Goal: Communication & Community: Ask a question

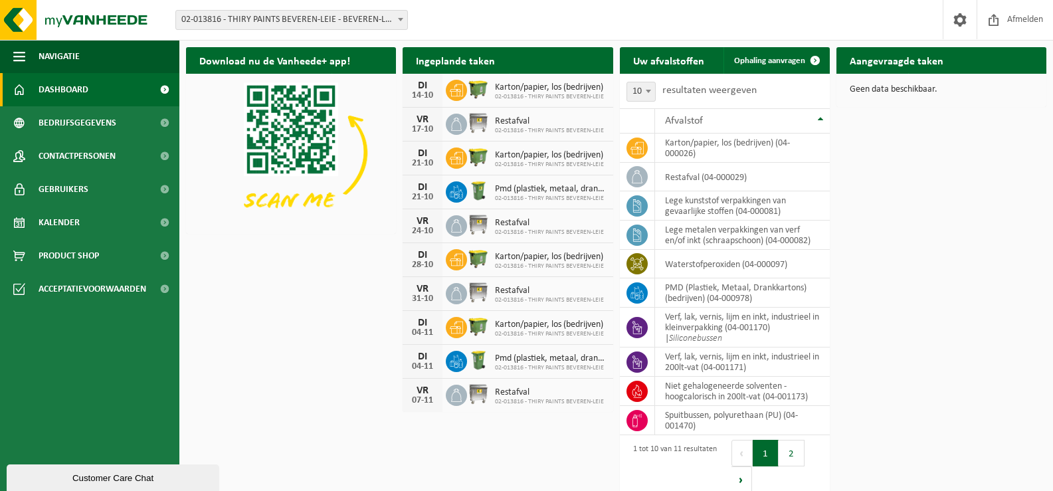
click at [399, 17] on span at bounding box center [400, 19] width 13 height 17
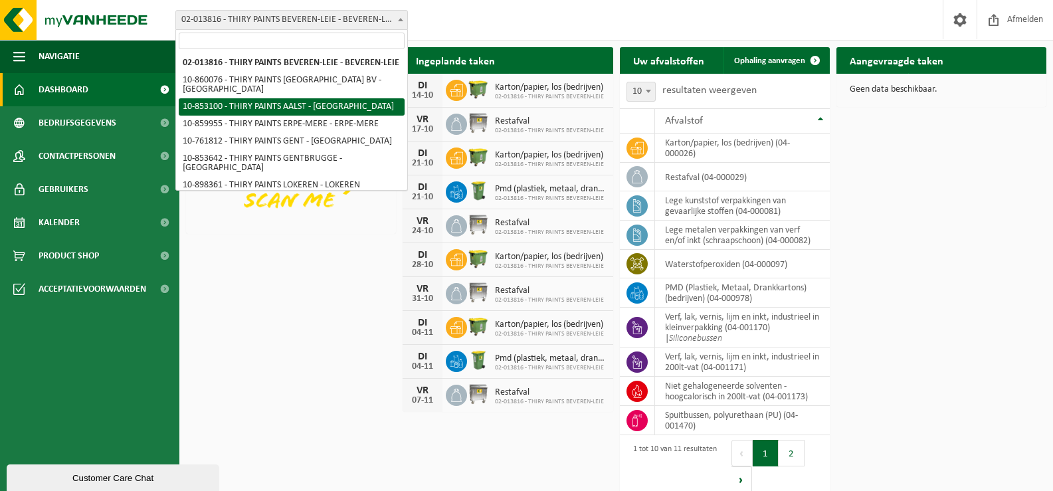
select select "97396"
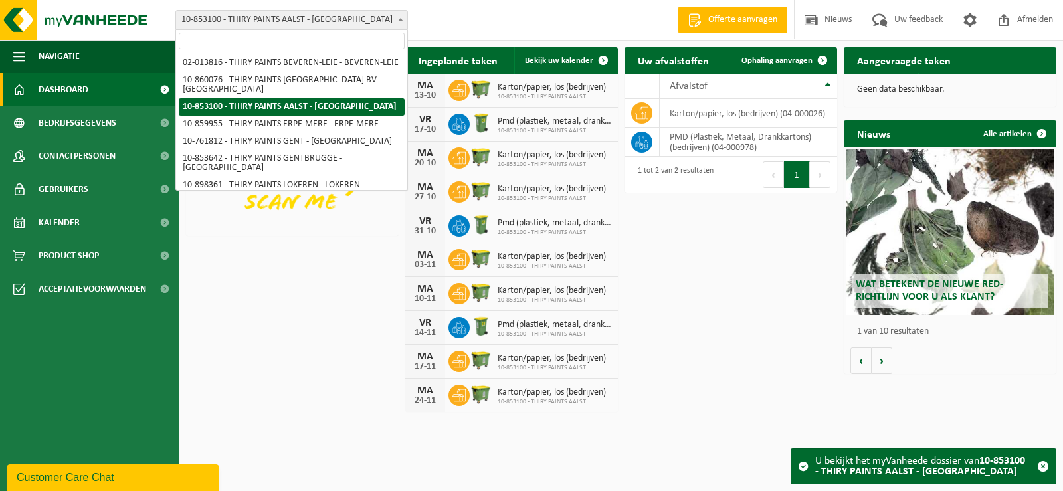
click at [395, 21] on span at bounding box center [400, 19] width 13 height 17
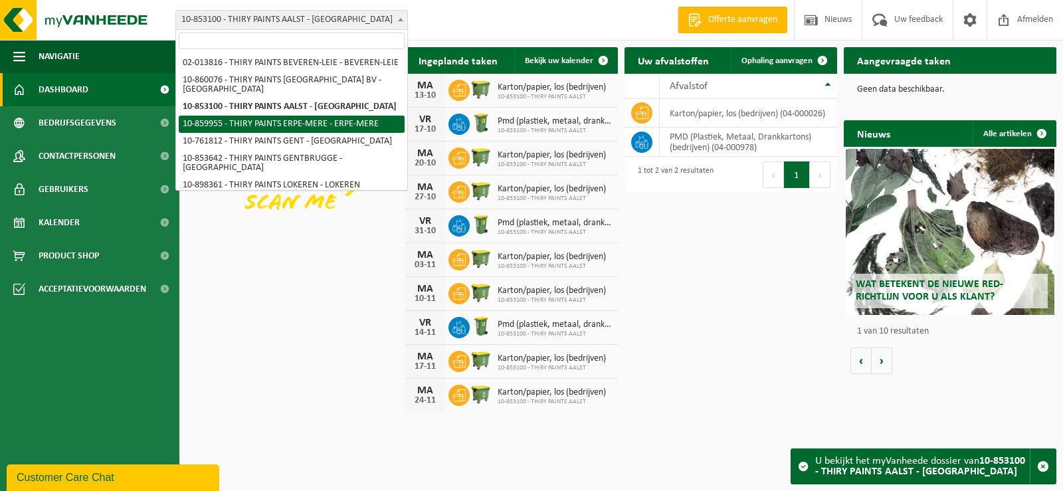
select select "99931"
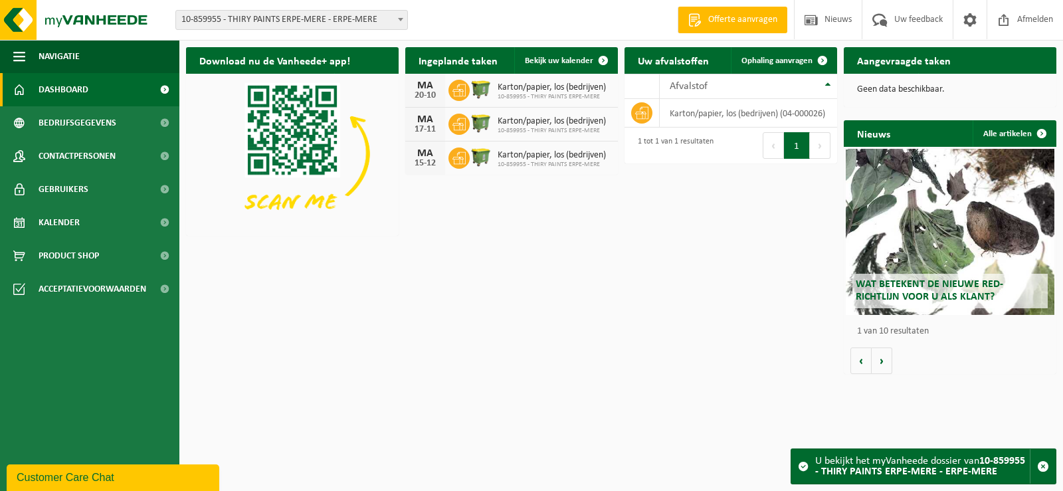
click at [401, 27] on span at bounding box center [400, 19] width 13 height 17
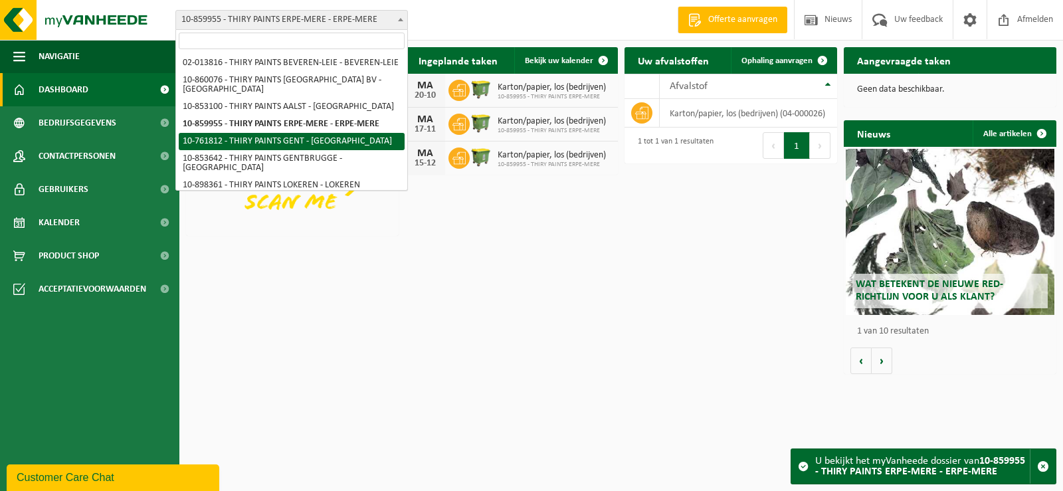
select select "10798"
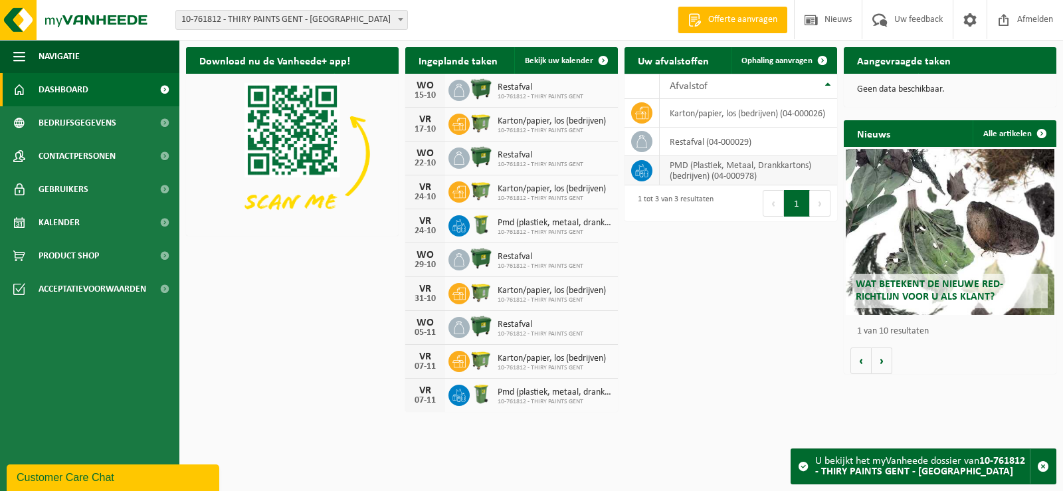
click at [793, 175] on td "PMD (Plastiek, Metaal, Drankkartons) (bedrijven) (04-000978)" at bounding box center [748, 170] width 177 height 29
click at [582, 55] on link "Bekijk uw kalender" at bounding box center [565, 60] width 102 height 27
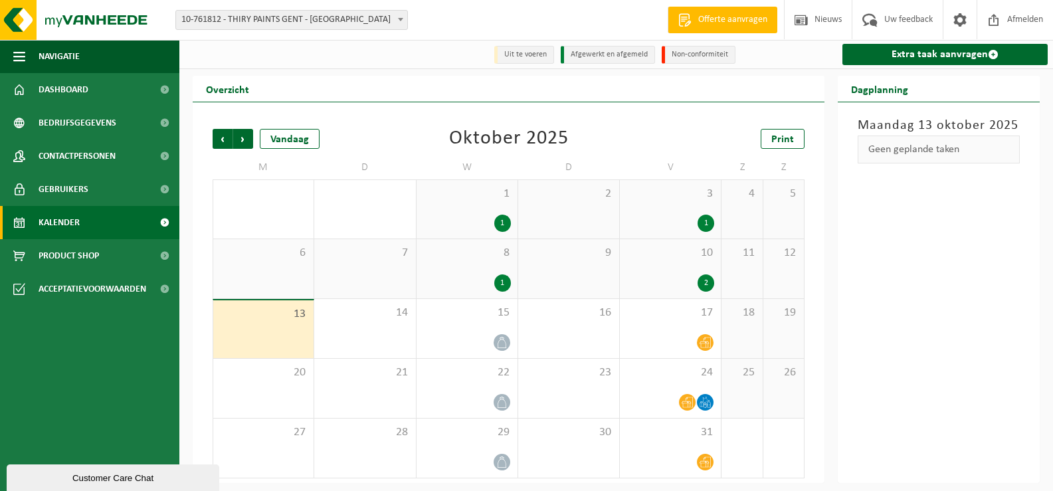
scroll to position [1, 0]
click at [247, 138] on span "Volgende" at bounding box center [243, 138] width 20 height 20
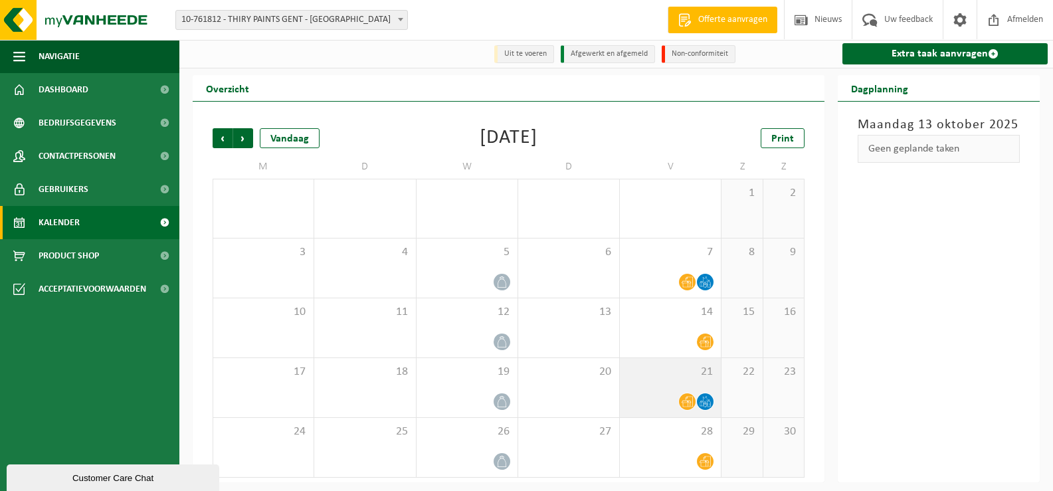
click at [708, 400] on icon at bounding box center [705, 401] width 11 height 11
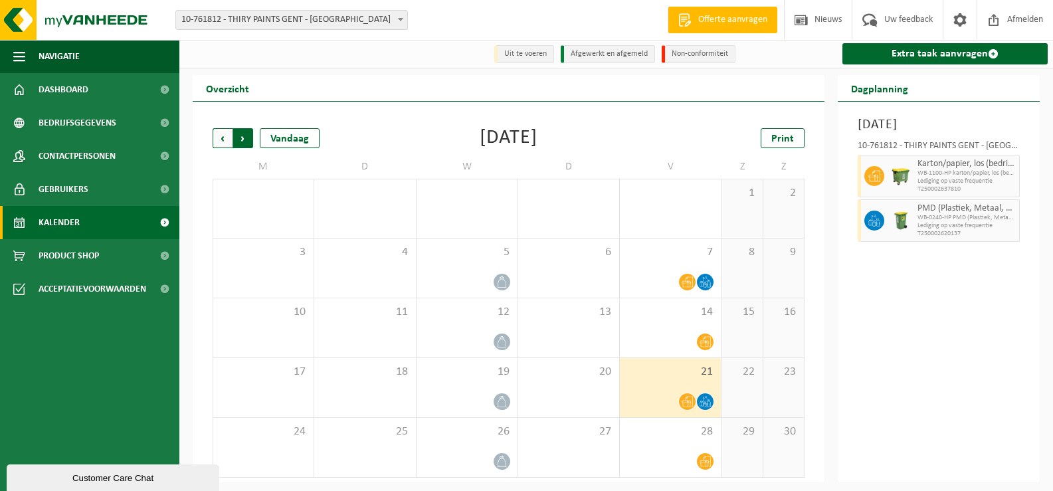
click at [218, 134] on span "Vorige" at bounding box center [223, 138] width 20 height 20
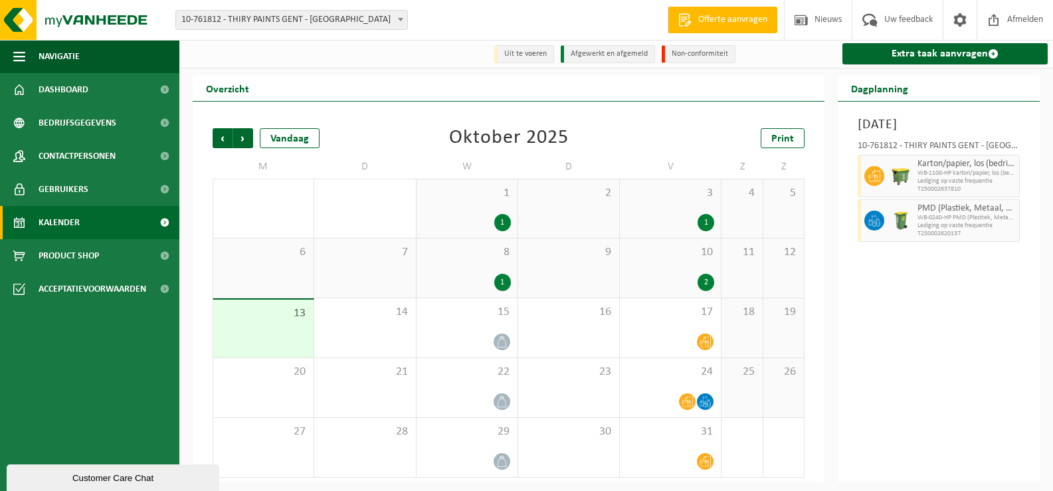
click at [227, 93] on h2 "Overzicht" at bounding box center [228, 88] width 70 height 26
click at [534, 59] on li "Uit te voeren" at bounding box center [524, 54] width 60 height 18
click at [537, 53] on li "Uit te voeren" at bounding box center [524, 54] width 60 height 18
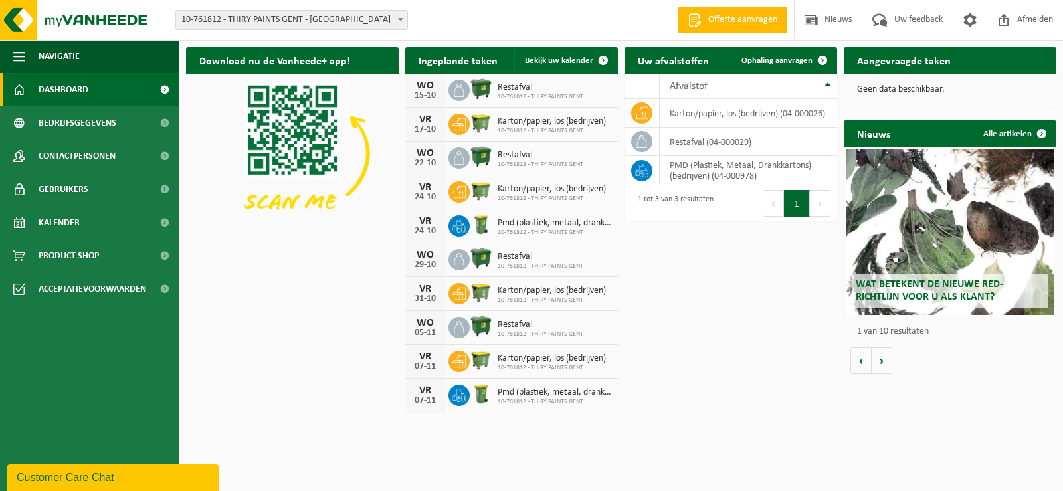
click at [401, 22] on span at bounding box center [400, 19] width 13 height 17
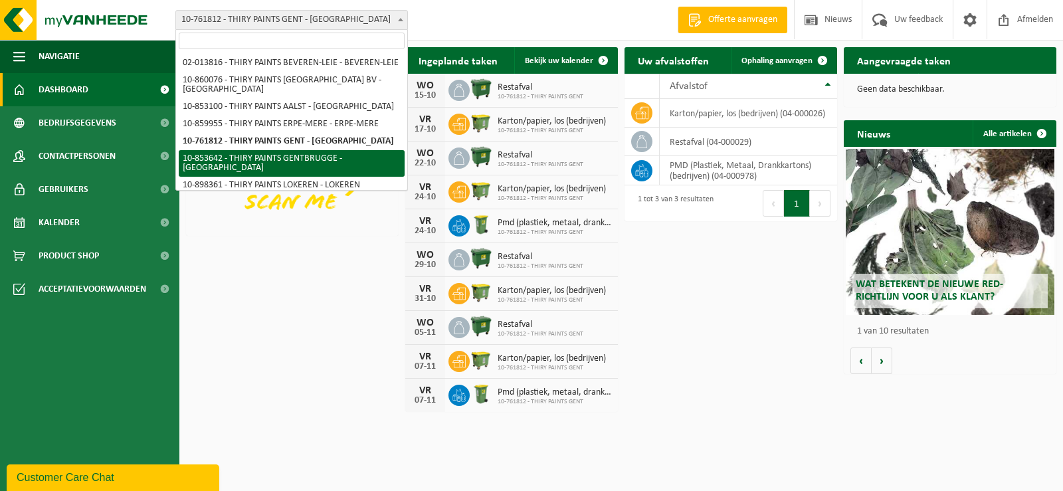
scroll to position [33, 0]
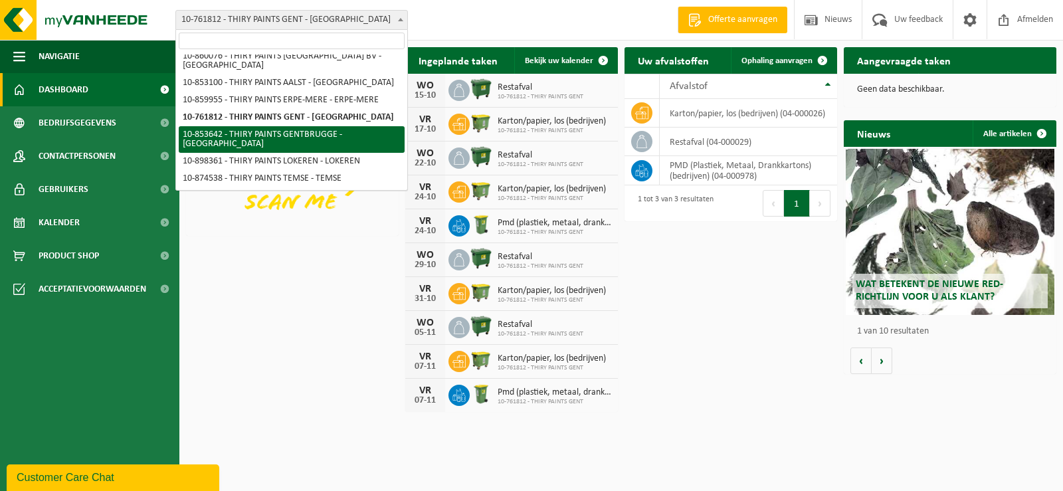
select select "97610"
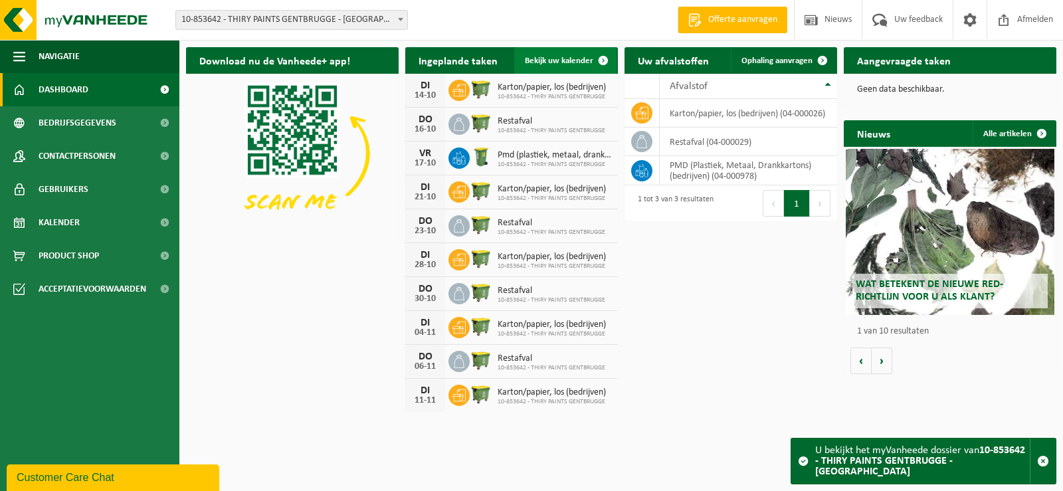
click at [591, 62] on span at bounding box center [603, 60] width 27 height 27
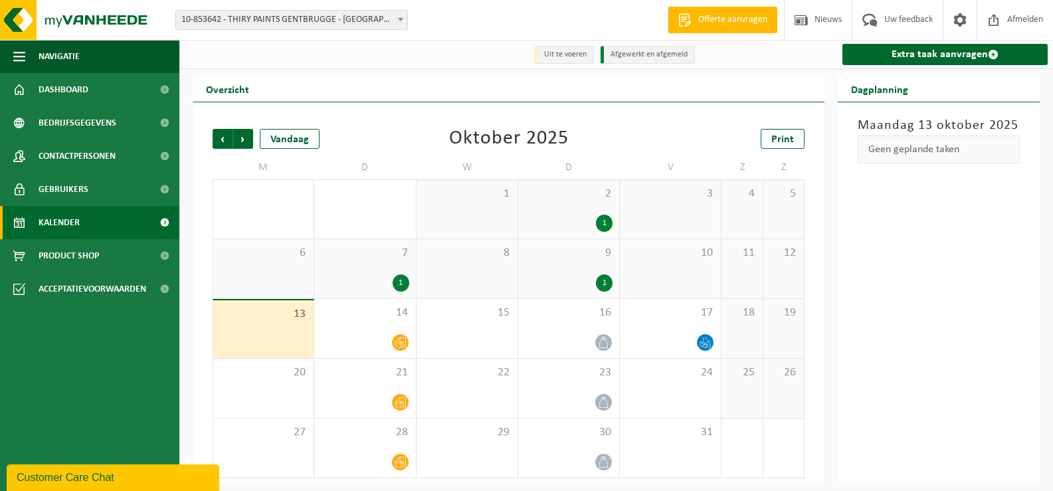
scroll to position [1, 0]
click at [816, 138] on div "Vorige Volgende Vandaag Oktober 2025 Print M D W D V Z Z 29 30 1 1 2 1 3 4 5 6 …" at bounding box center [509, 292] width 632 height 381
click at [244, 139] on span "Volgende" at bounding box center [243, 138] width 20 height 20
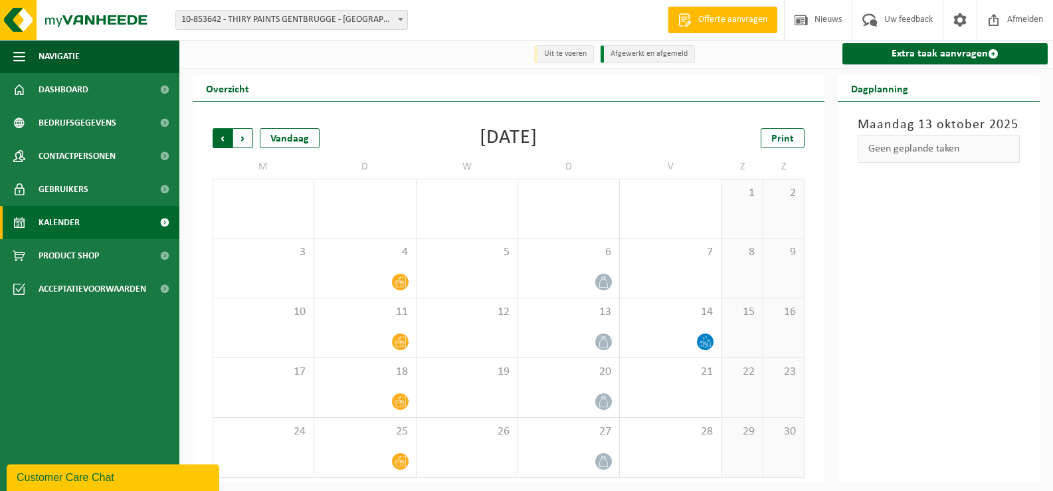
click at [244, 138] on span "Volgende" at bounding box center [243, 138] width 20 height 20
click at [222, 140] on span "Vorige" at bounding box center [223, 138] width 20 height 20
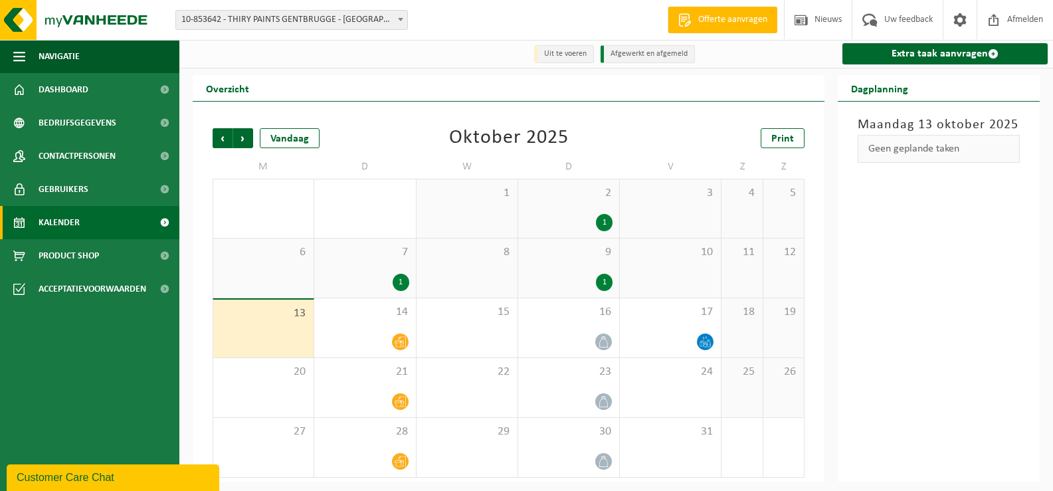
click at [222, 140] on span "Vorige" at bounding box center [223, 138] width 20 height 20
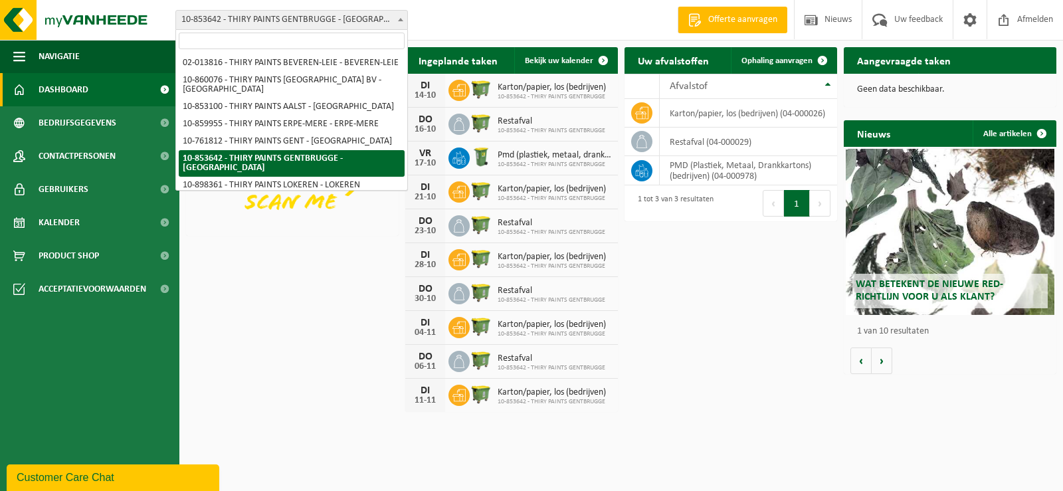
click at [402, 21] on b at bounding box center [400, 19] width 5 height 3
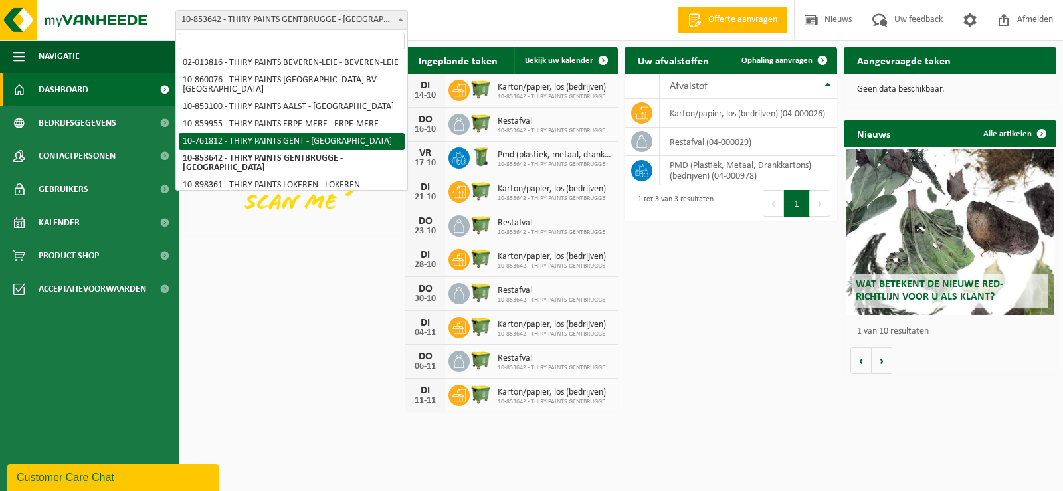
scroll to position [33, 0]
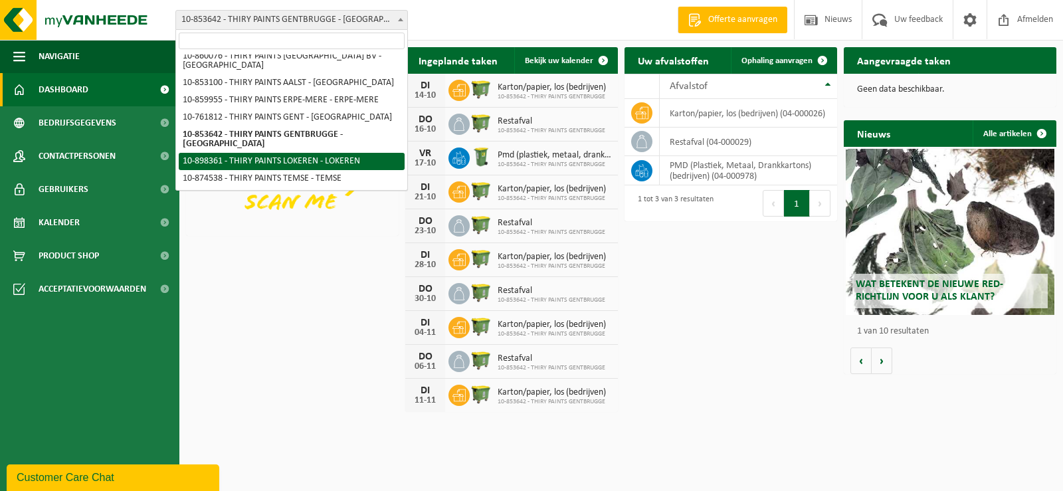
select select "118140"
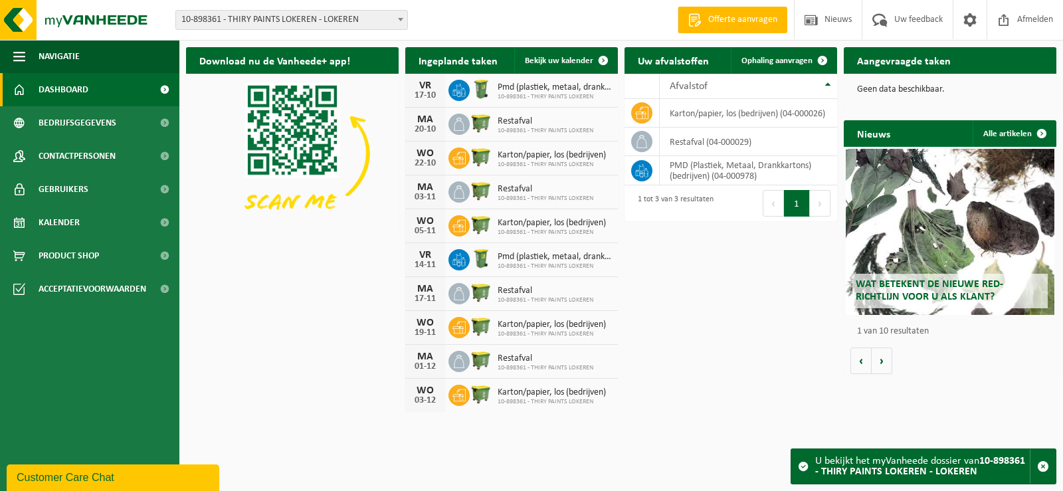
click at [404, 16] on span at bounding box center [400, 19] width 13 height 17
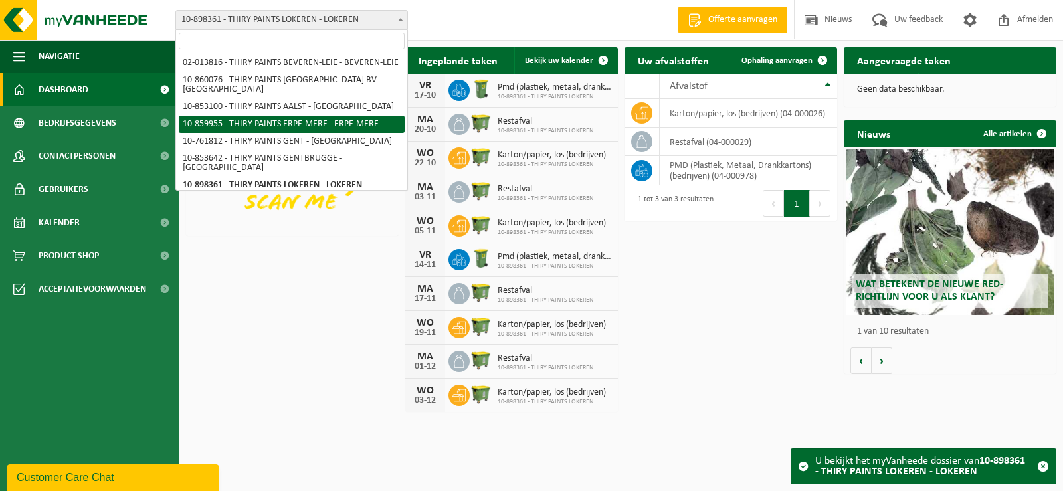
scroll to position [33, 0]
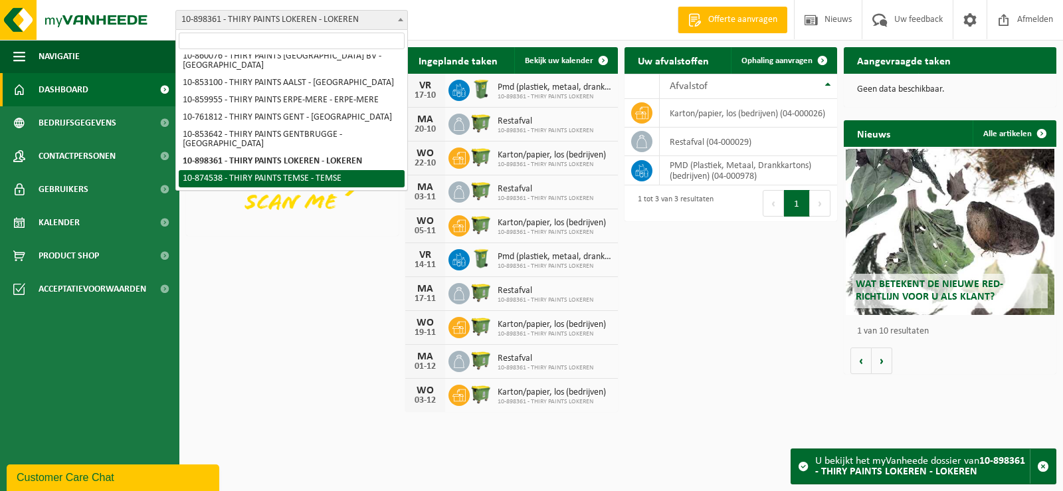
select select "106678"
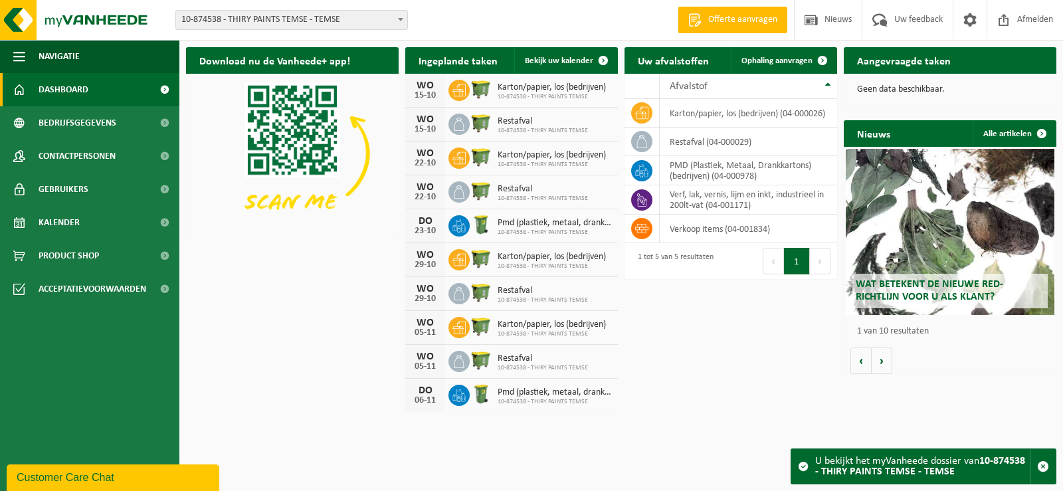
click at [405, 15] on span at bounding box center [400, 19] width 13 height 17
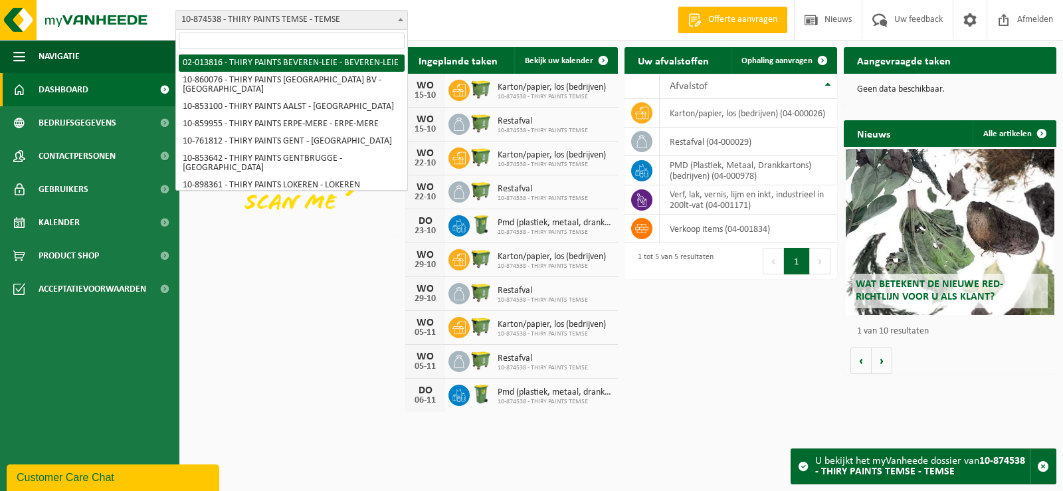
click at [483, 18] on div "Vestiging: 02-013816 - THIRY PAINTS BEVEREN-LEIE - BEVEREN-LEIE 10-860076 - THI…" at bounding box center [531, 20] width 1063 height 41
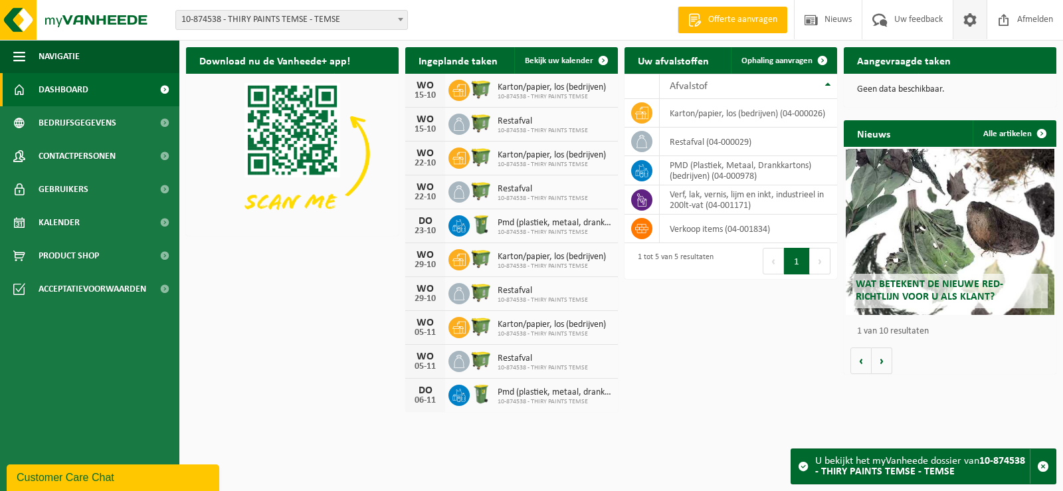
click at [974, 17] on span at bounding box center [970, 19] width 20 height 39
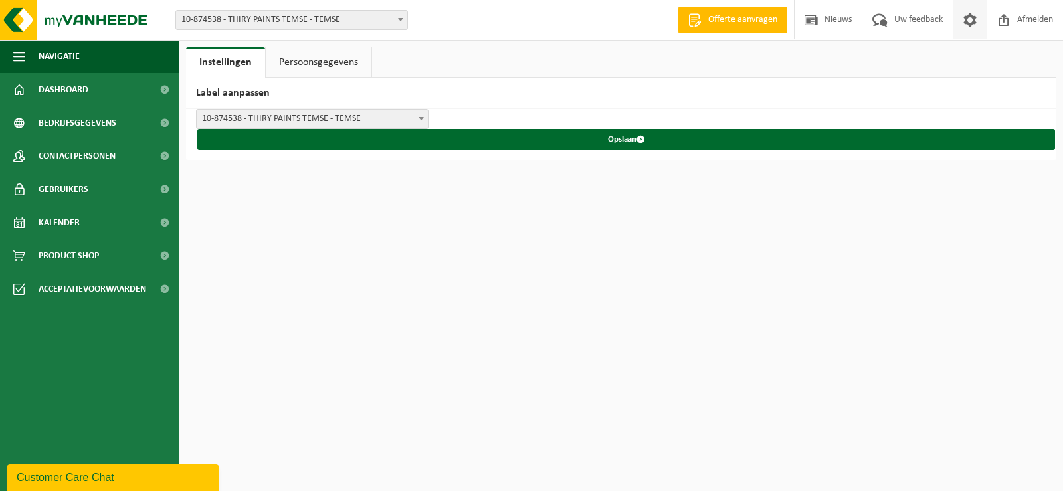
click at [309, 56] on link "Persoonsgegevens" at bounding box center [319, 62] width 106 height 31
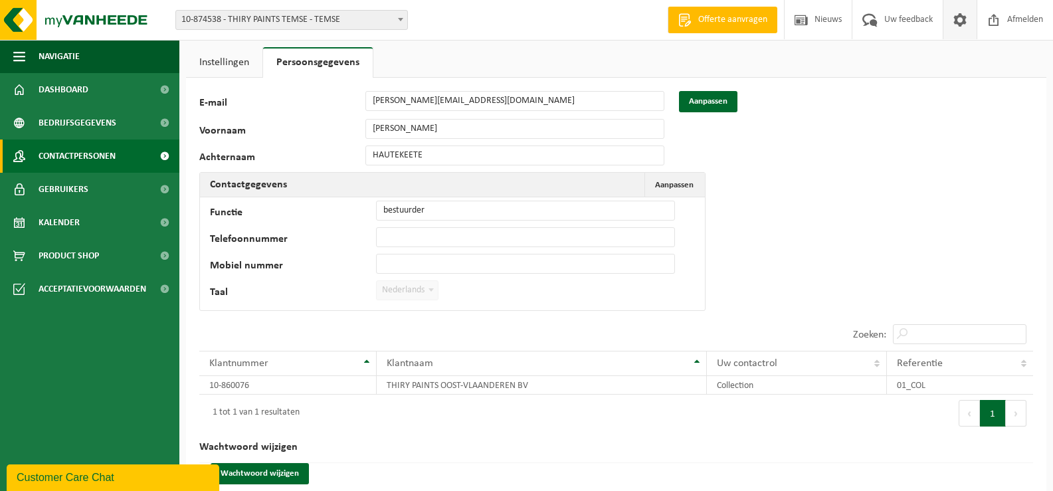
click at [68, 158] on span "Contactpersonen" at bounding box center [77, 156] width 77 height 33
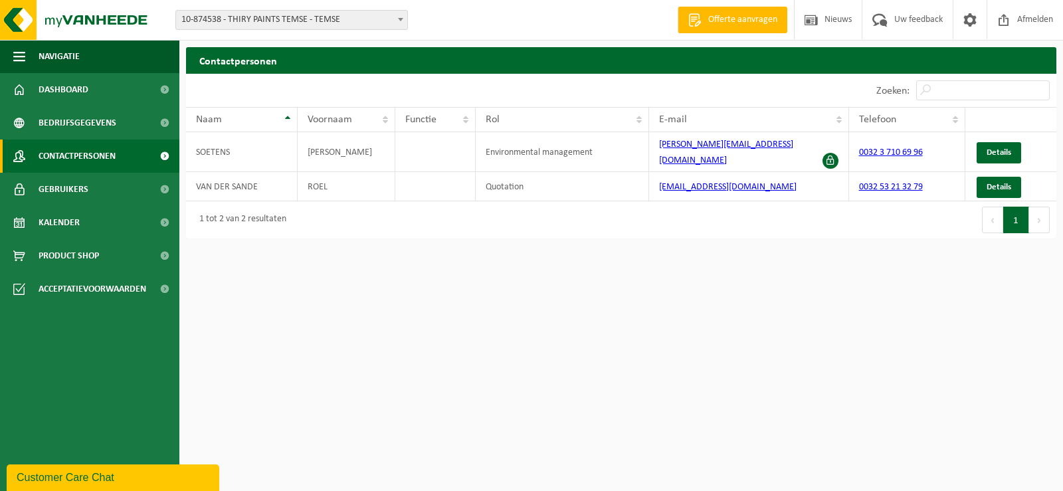
click at [92, 130] on span "Bedrijfsgegevens" at bounding box center [78, 122] width 78 height 33
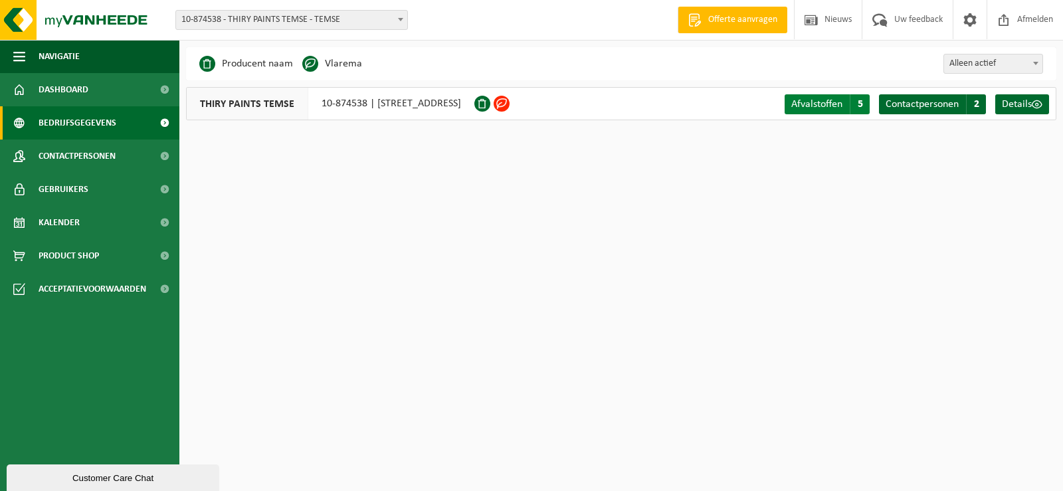
click at [833, 108] on span "Afvalstoffen" at bounding box center [817, 104] width 51 height 11
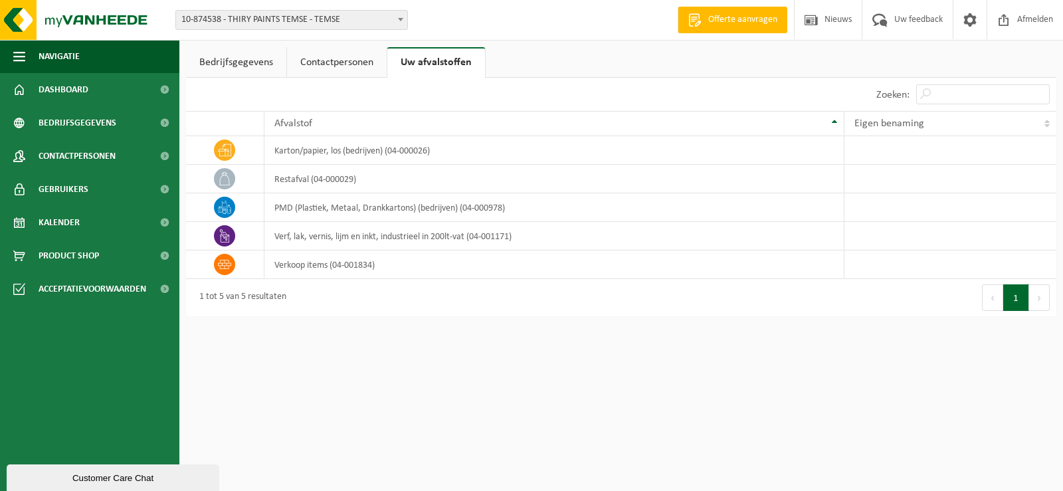
click at [321, 68] on link "Contactpersonen" at bounding box center [337, 62] width 100 height 31
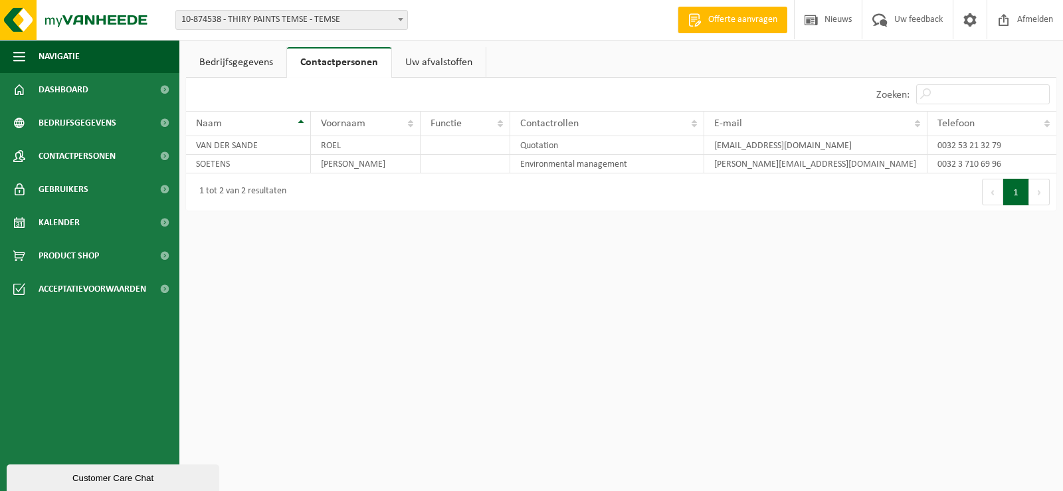
click at [250, 68] on link "Bedrijfsgegevens" at bounding box center [236, 62] width 100 height 31
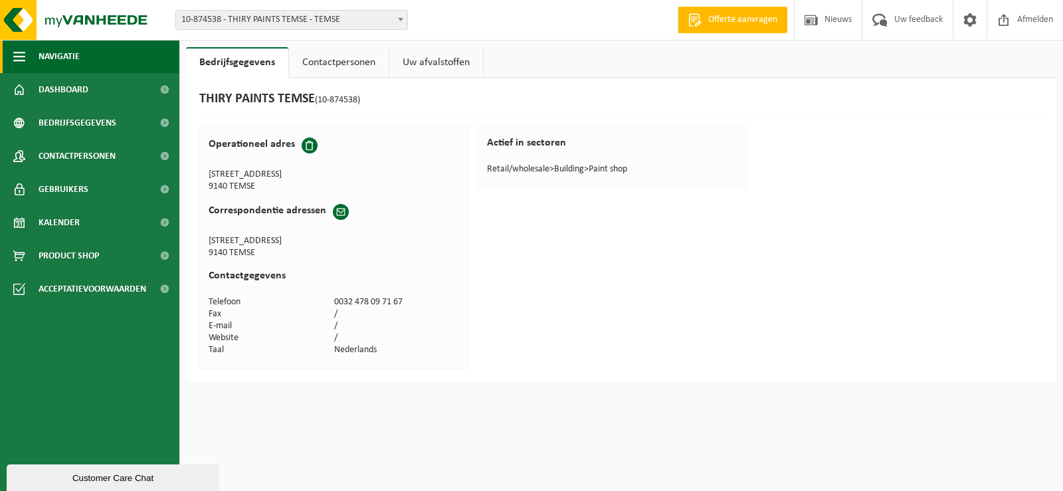
click at [81, 56] on button "Navigatie" at bounding box center [89, 56] width 179 height 33
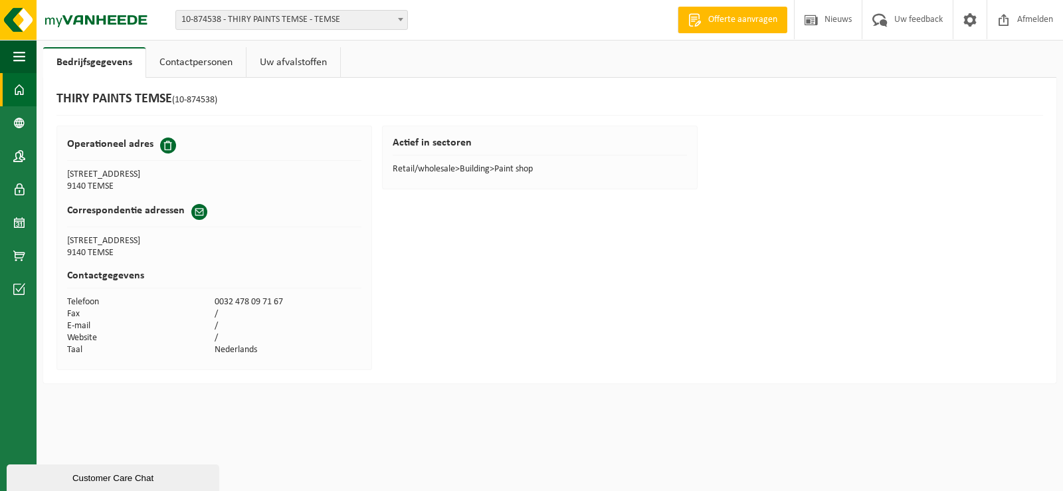
click at [23, 91] on span at bounding box center [19, 89] width 12 height 33
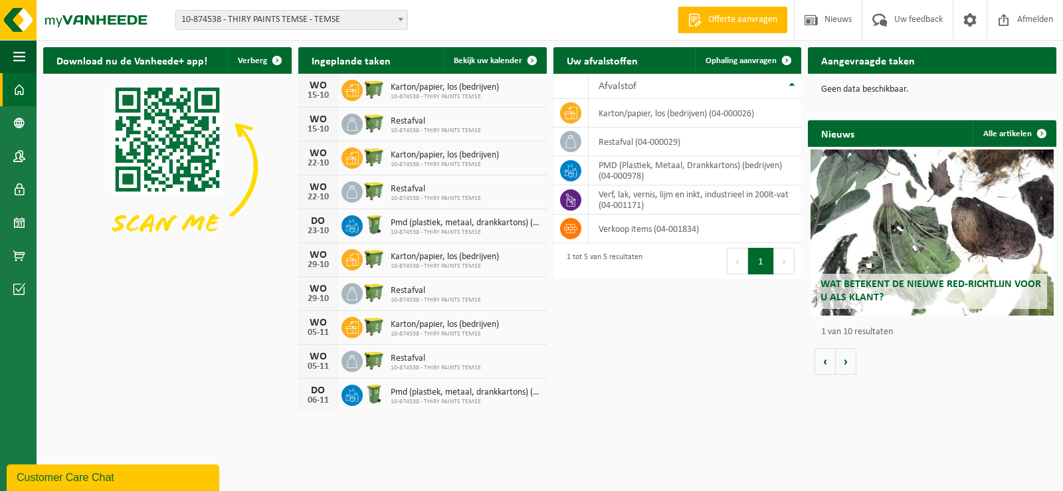
click at [101, 475] on div "Customer Care Chat" at bounding box center [113, 478] width 193 height 16
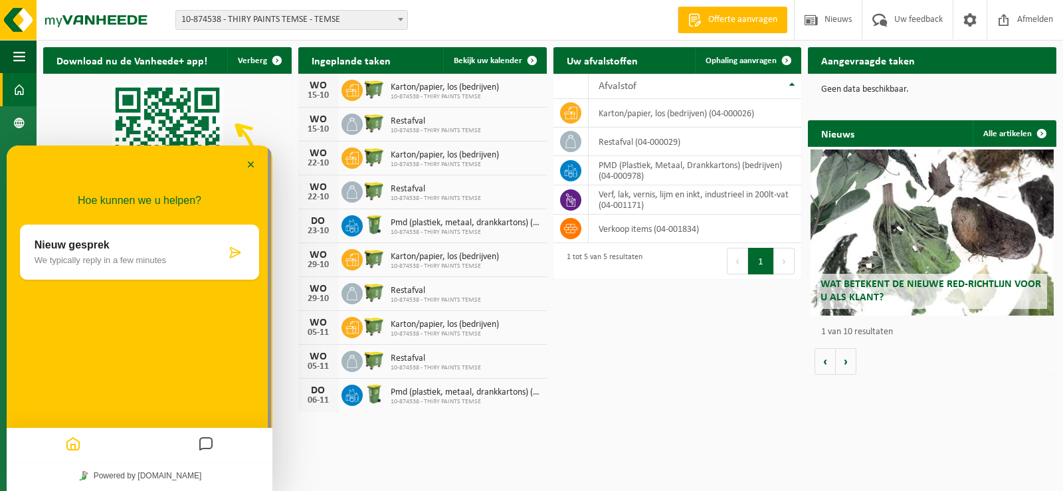
click at [235, 254] on icon at bounding box center [235, 252] width 13 height 13
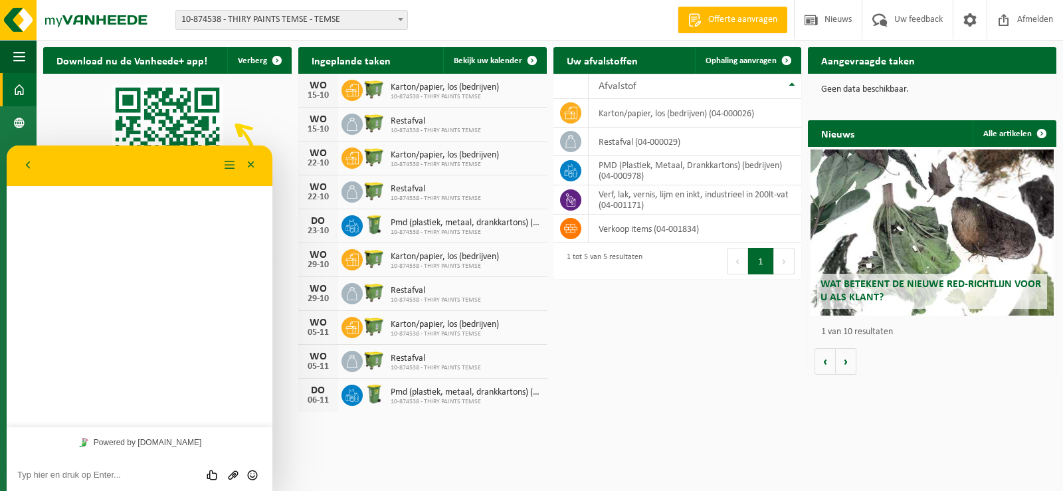
drag, startPoint x: 104, startPoint y: 475, endPoint x: 187, endPoint y: 461, distance: 85.0
click at [104, 475] on textarea at bounding box center [139, 475] width 245 height 11
type textarea "A"
type textarea "aanpassing frequentie ophaling"
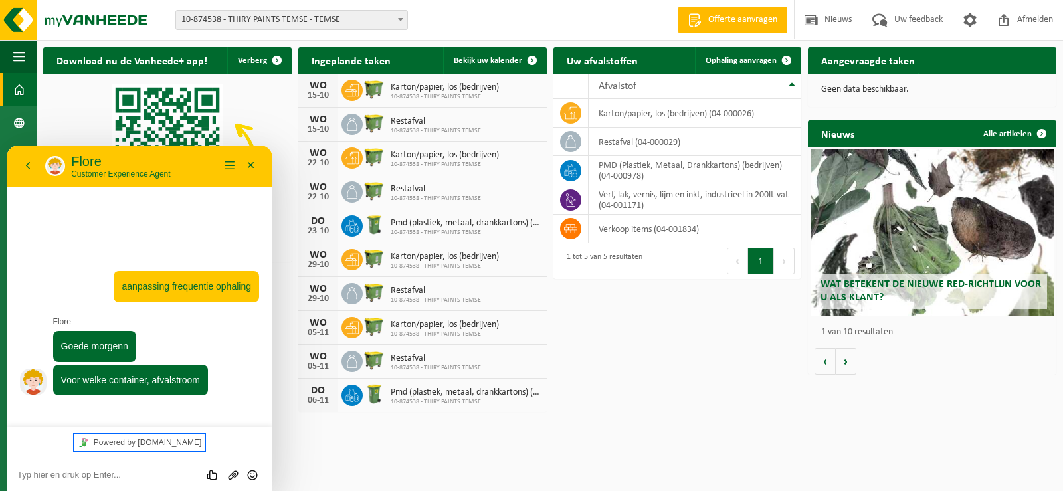
click at [153, 440] on link "Powered by tawk.to" at bounding box center [140, 442] width 132 height 17
click at [83, 474] on textarea at bounding box center [139, 475] width 245 height 11
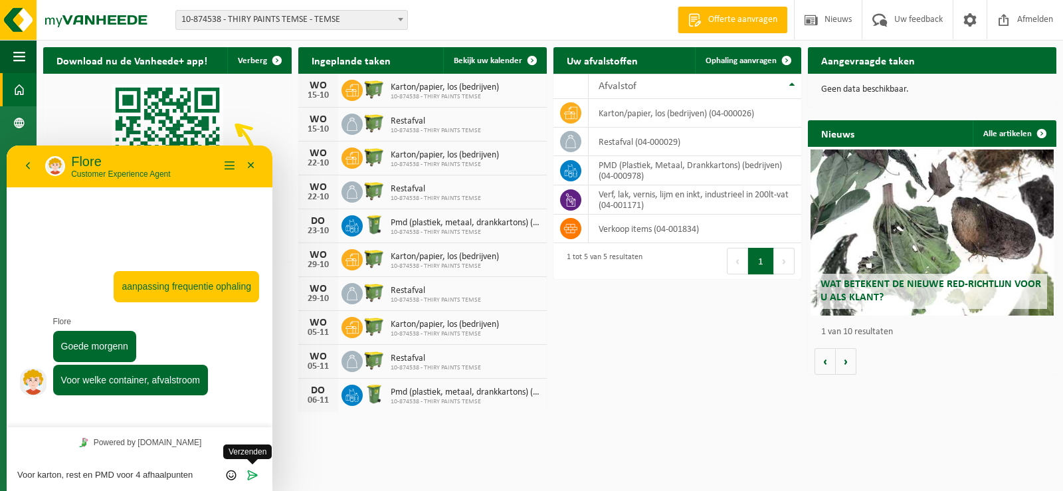
type textarea "Voor karton, rest en PMD voor 4 afhaalpunten"
click at [253, 473] on icon "Verzenden" at bounding box center [253, 475] width 12 height 12
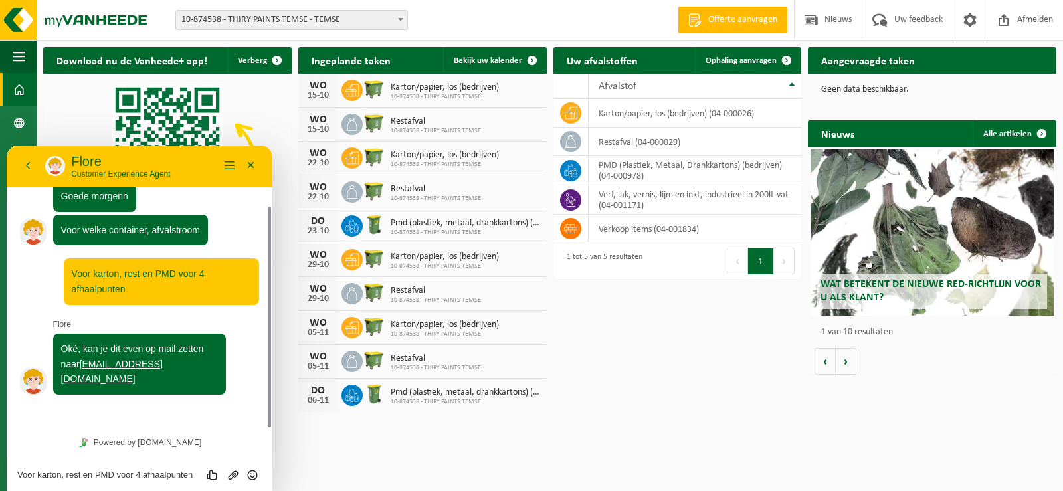
scroll to position [41, 0]
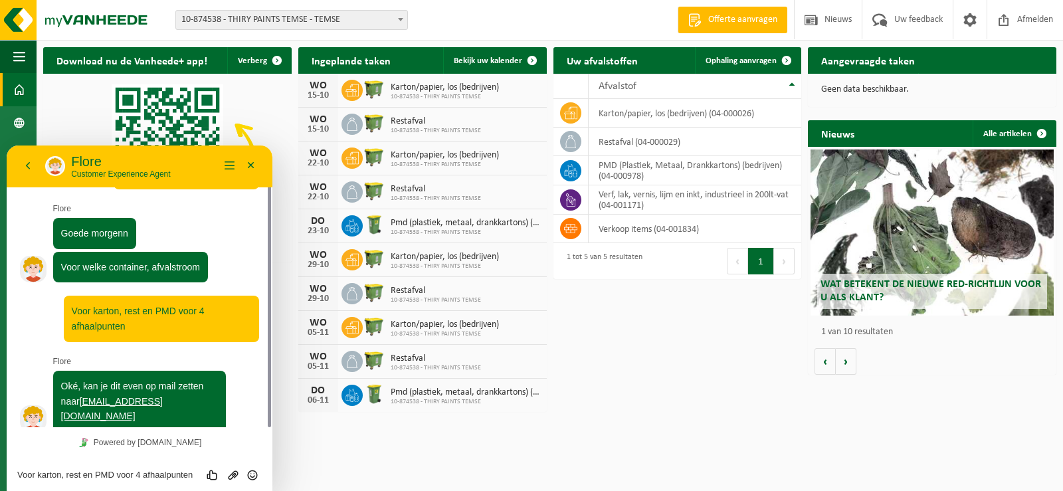
click at [126, 477] on textarea "Voor karton, rest en PMD voor 4 afhaalpunten" at bounding box center [139, 475] width 245 height 11
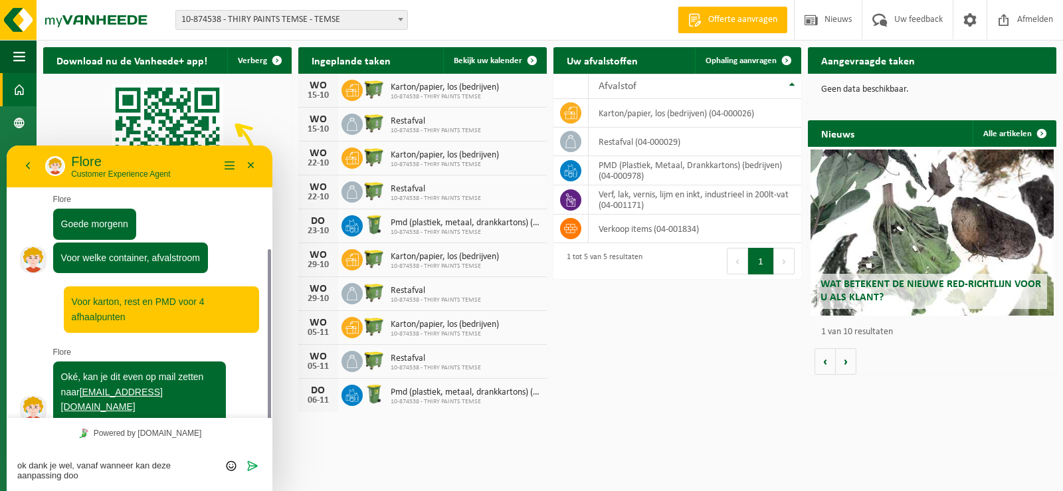
scroll to position [87, 0]
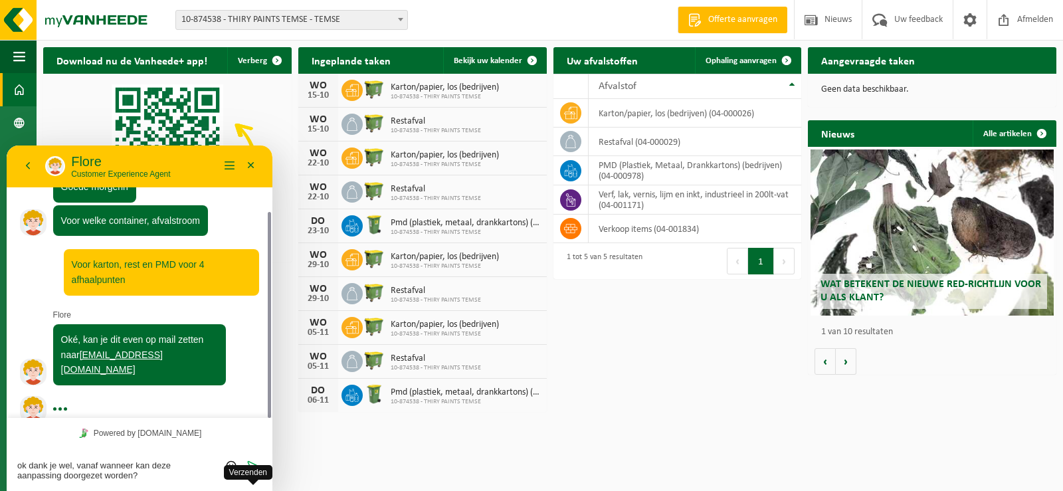
type textarea "ok dank je wel, vanaf wanneer kan deze aanpassing doorgezet worden?"
click at [248, 463] on icon "Verzenden" at bounding box center [253, 466] width 12 height 12
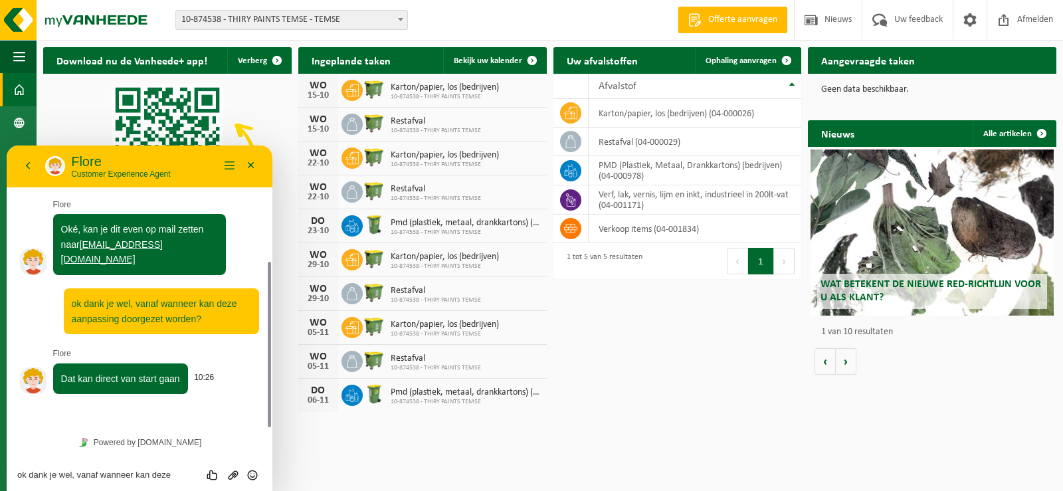
scroll to position [160, 0]
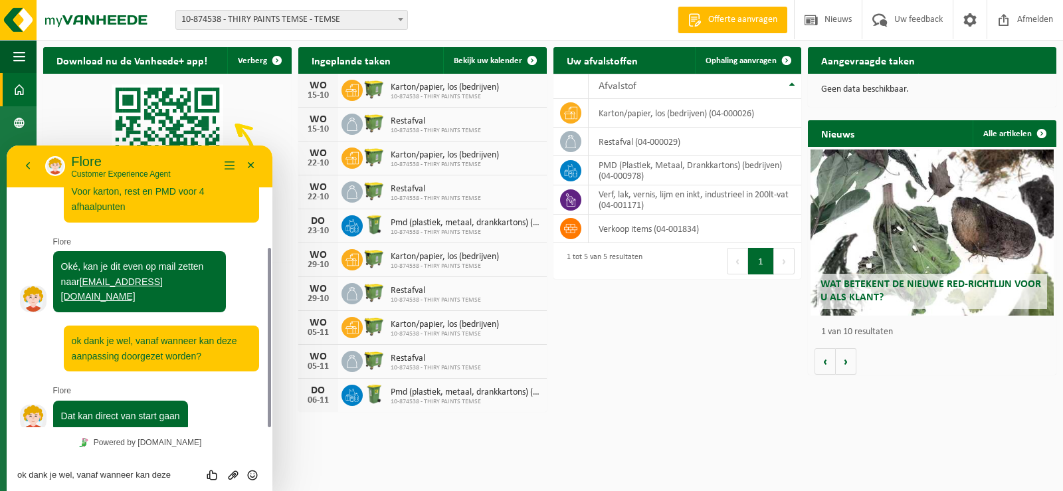
click at [140, 463] on div "ok dank je wel, vanaf wanneer kan deze aanpassing doorgezet worden? Beoordeel d…" at bounding box center [140, 474] width 266 height 33
click at [138, 481] on div "ok dank je wel, vanaf wanneer kan deze aanpassing doorgezet worden? Beoordeel d…" at bounding box center [140, 474] width 266 height 33
click at [136, 472] on textarea "ok dank je wel, vanaf wanneer kan deze aanpassing doorgezet worden?" at bounding box center [139, 475] width 245 height 11
type textarea "super, bedankt!"
click at [249, 473] on icon "Verzenden" at bounding box center [253, 475] width 12 height 12
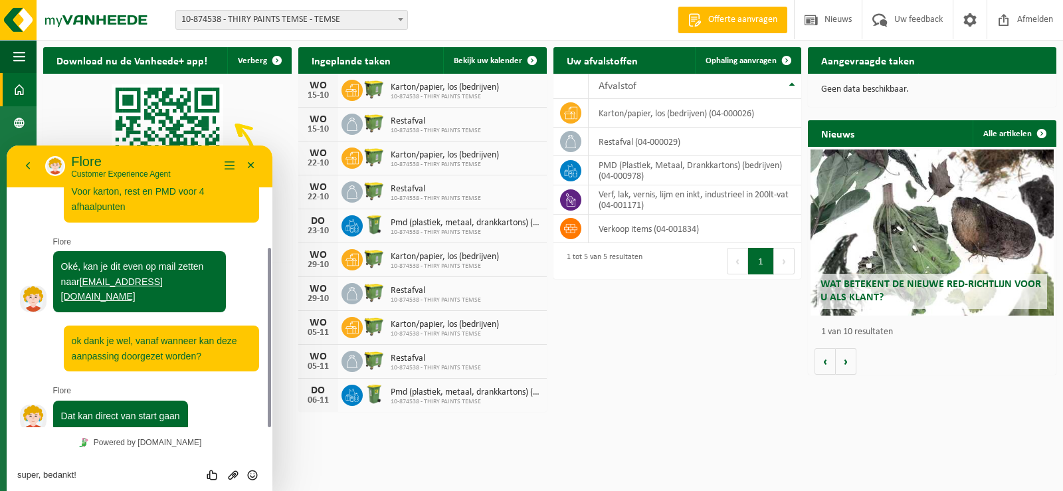
scroll to position [204, 0]
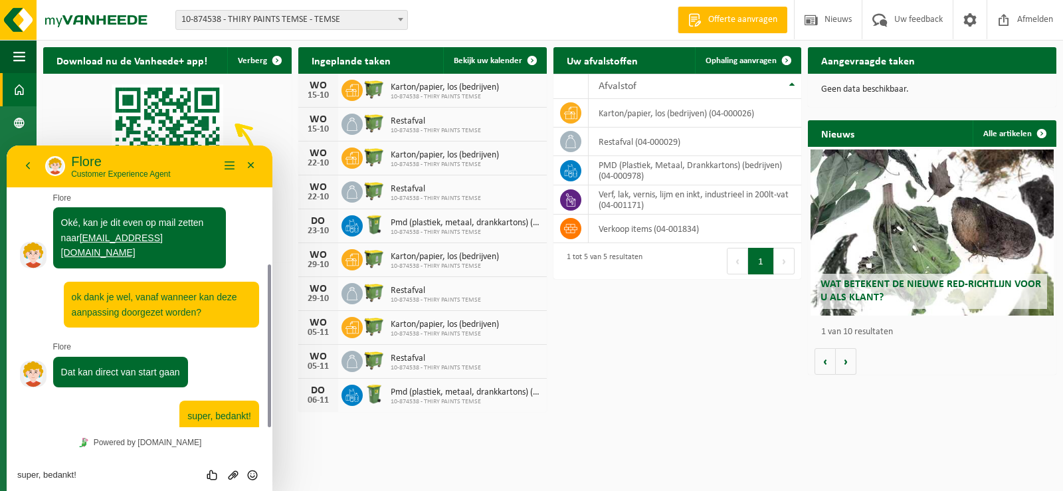
click at [609, 328] on div "Download nu de Vanheede+ app! Verberg Ingeplande taken Bekijk uw kalender WO 15…" at bounding box center [550, 230] width 1020 height 378
click at [25, 167] on button "Terug" at bounding box center [27, 166] width 21 height 20
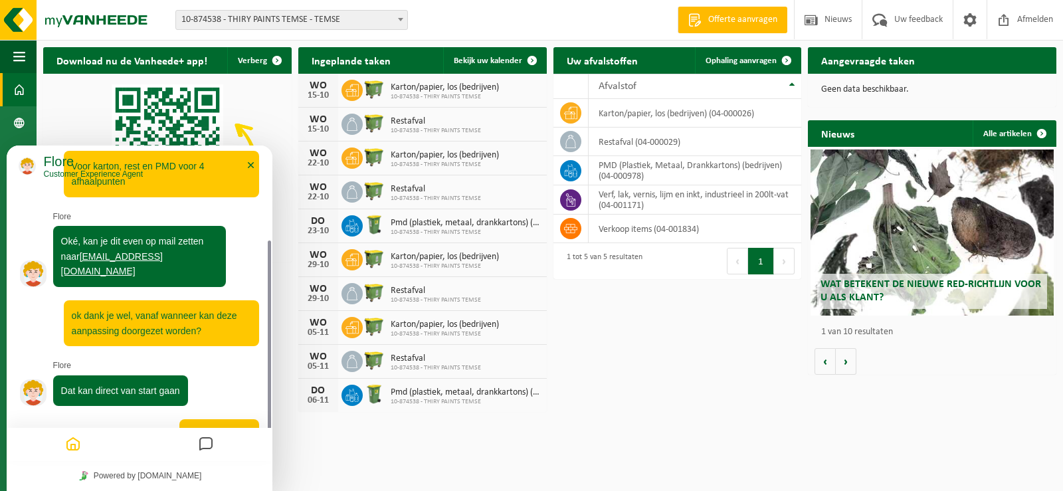
scroll to position [170, 0]
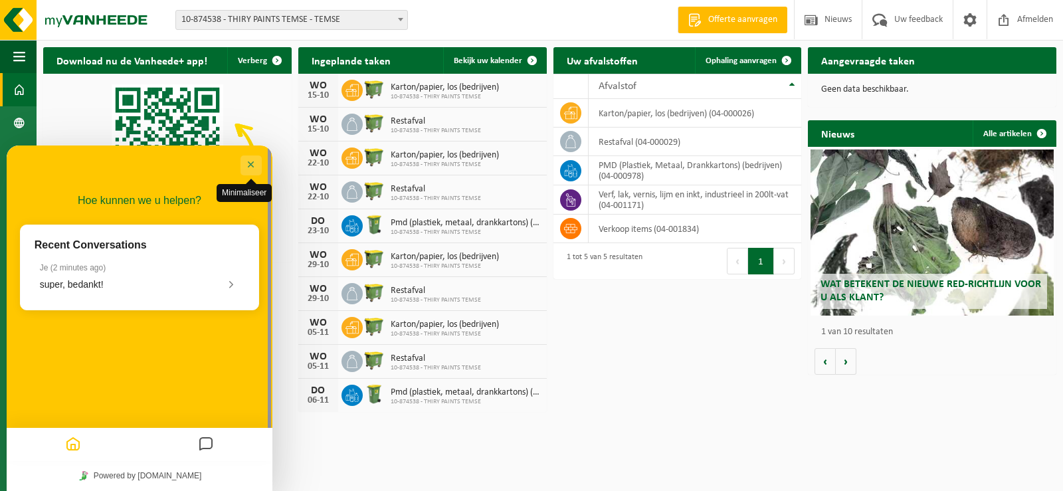
click at [257, 162] on button "Minimaliseer" at bounding box center [251, 166] width 21 height 20
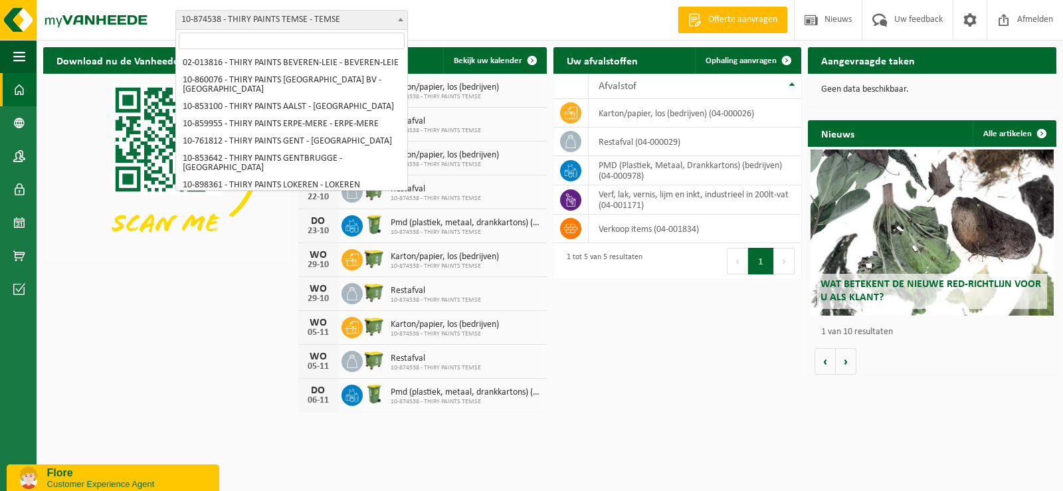
click at [393, 16] on span "10-874538 - THIRY PAINTS TEMSE - TEMSE" at bounding box center [291, 20] width 231 height 19
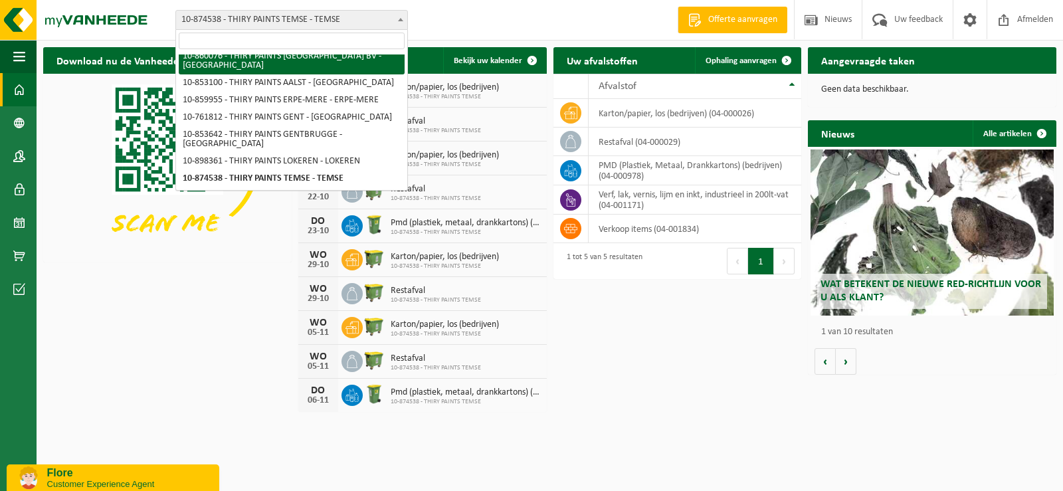
scroll to position [0, 0]
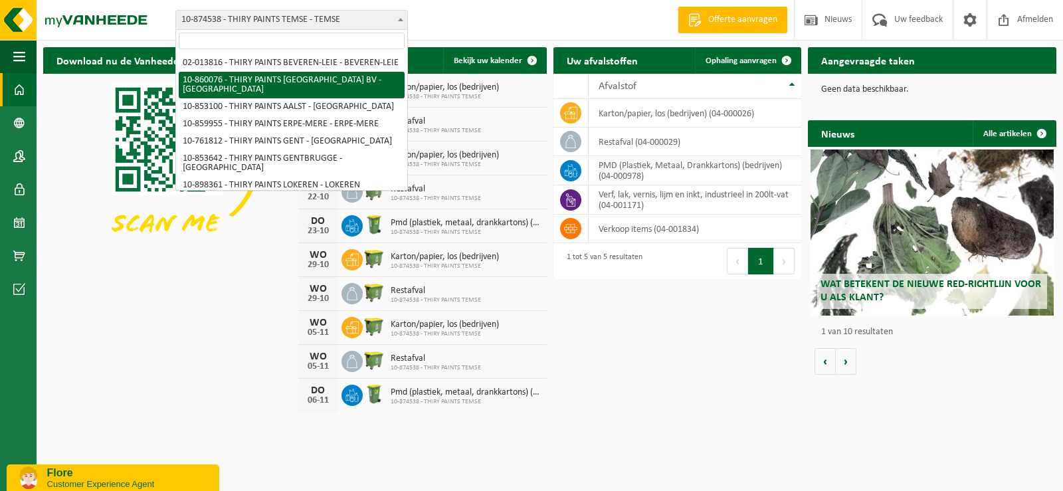
select select "100007"
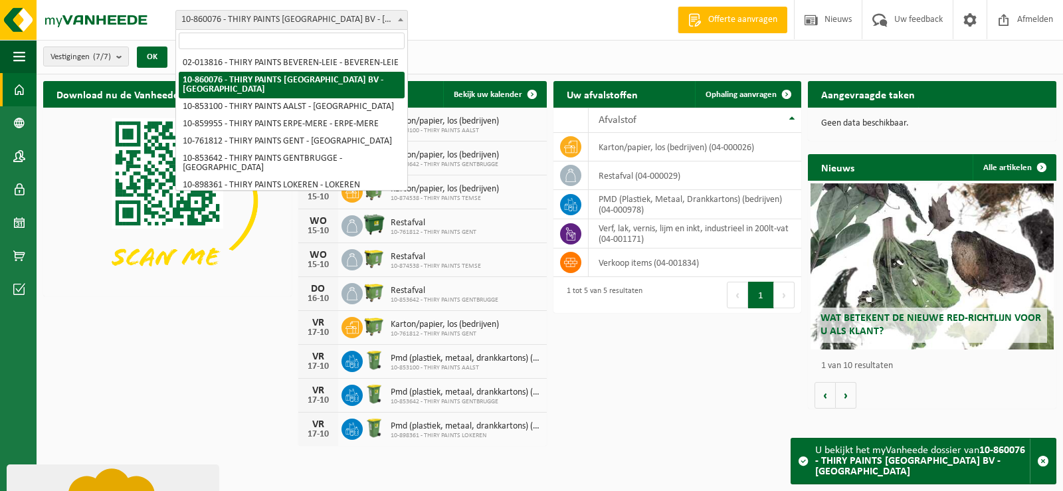
click at [403, 27] on span at bounding box center [400, 19] width 13 height 17
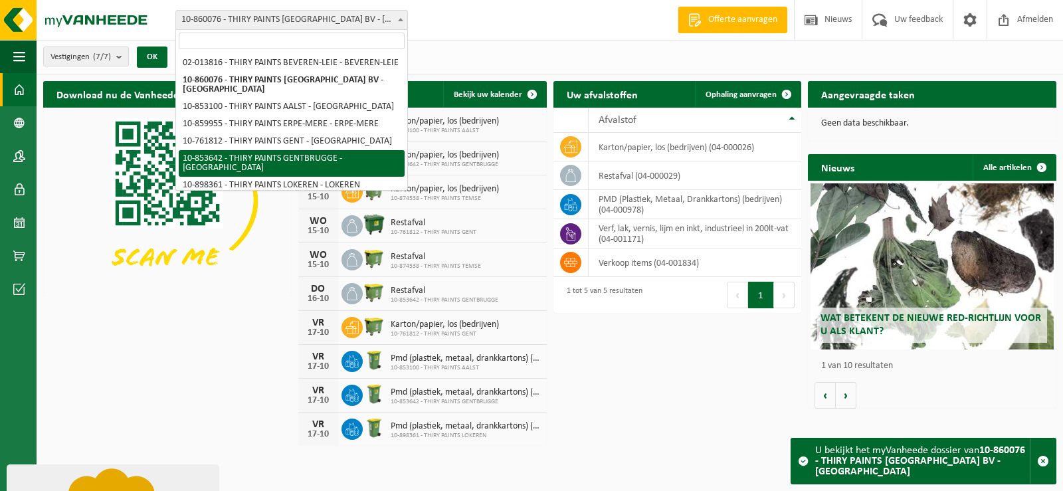
scroll to position [33, 0]
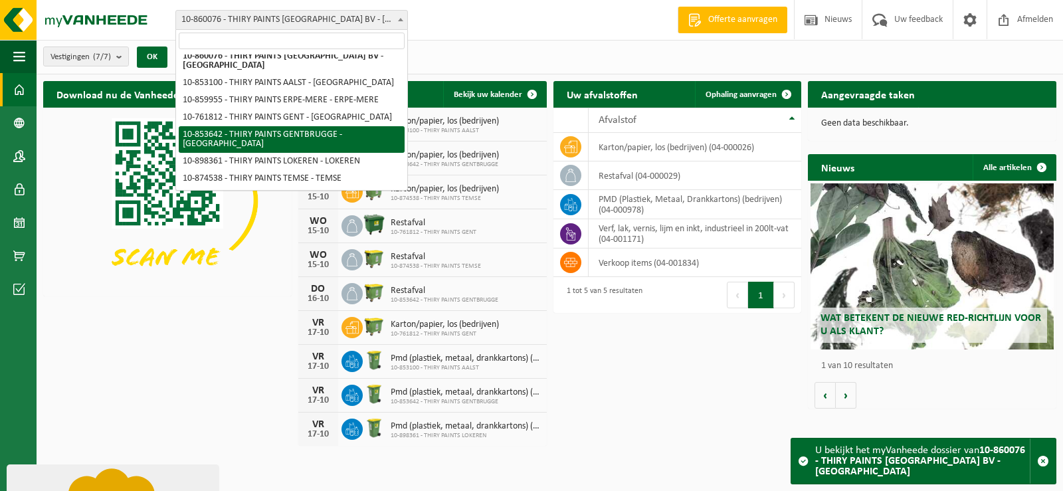
select select "97610"
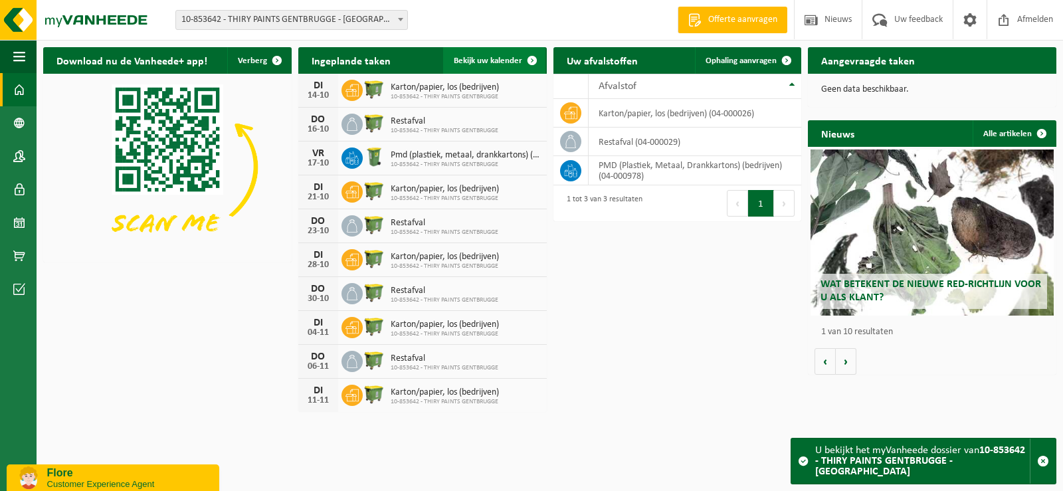
click at [505, 61] on span "Bekijk uw kalender" at bounding box center [488, 60] width 68 height 9
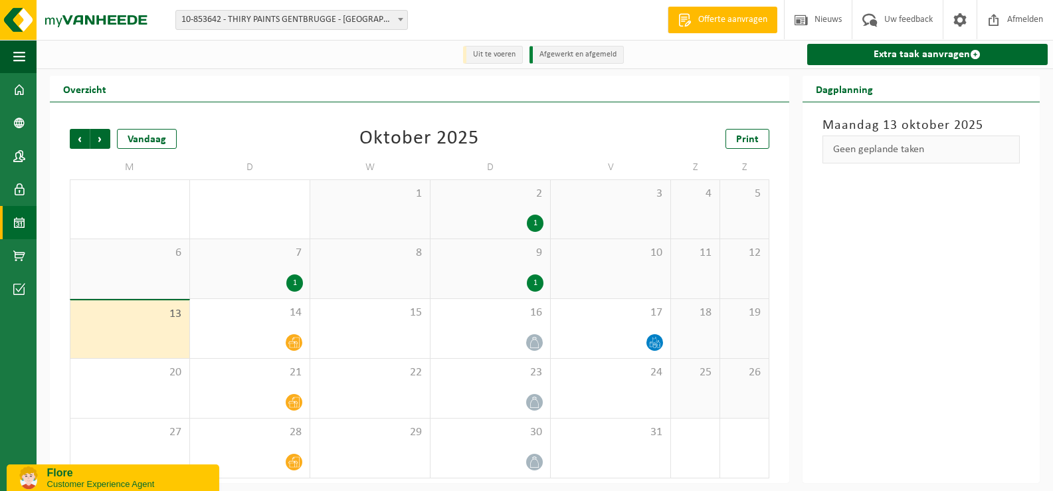
scroll to position [1, 0]
click at [105, 135] on span "Volgende" at bounding box center [100, 138] width 20 height 20
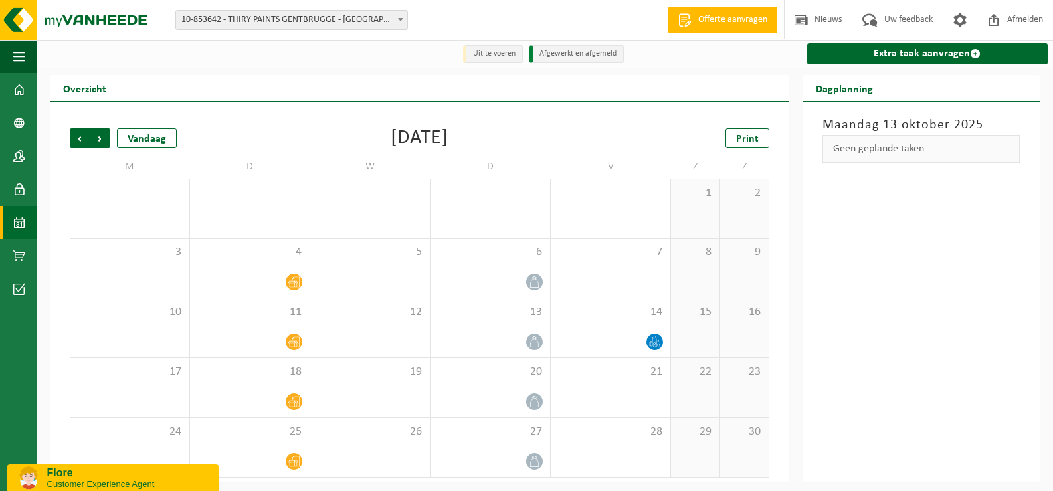
click at [105, 135] on span "Volgende" at bounding box center [100, 138] width 20 height 20
click at [101, 471] on p "Flore" at bounding box center [128, 473] width 162 height 12
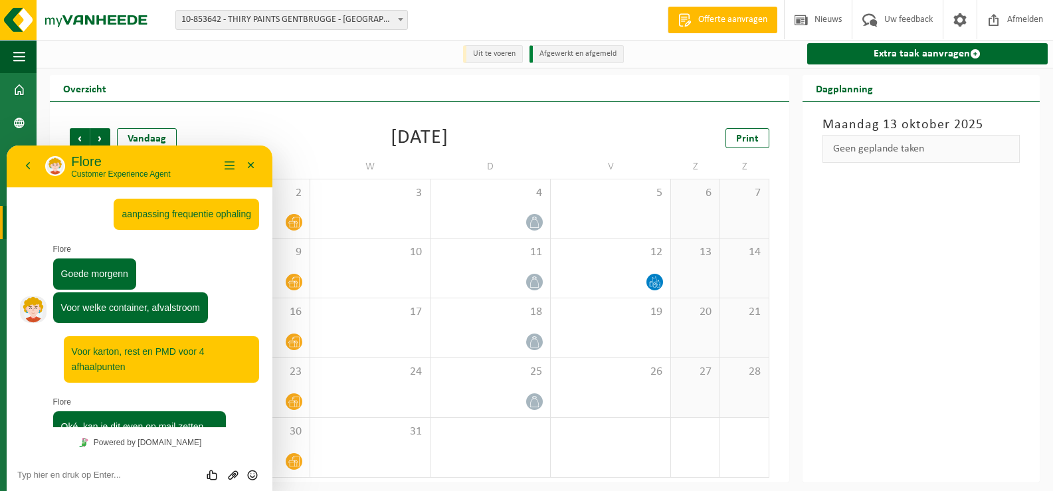
scroll to position [204, 0]
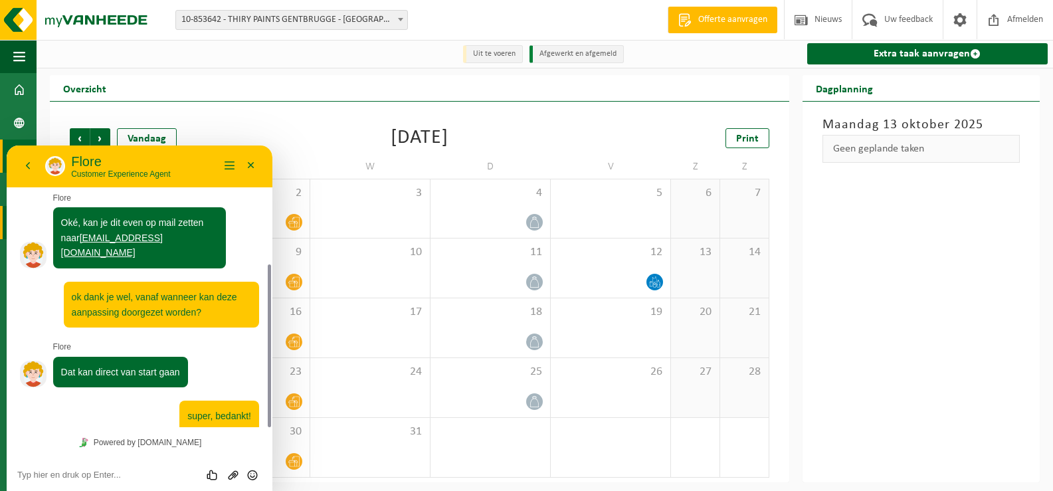
click at [5, 163] on link "Contactpersonen" at bounding box center [18, 156] width 37 height 33
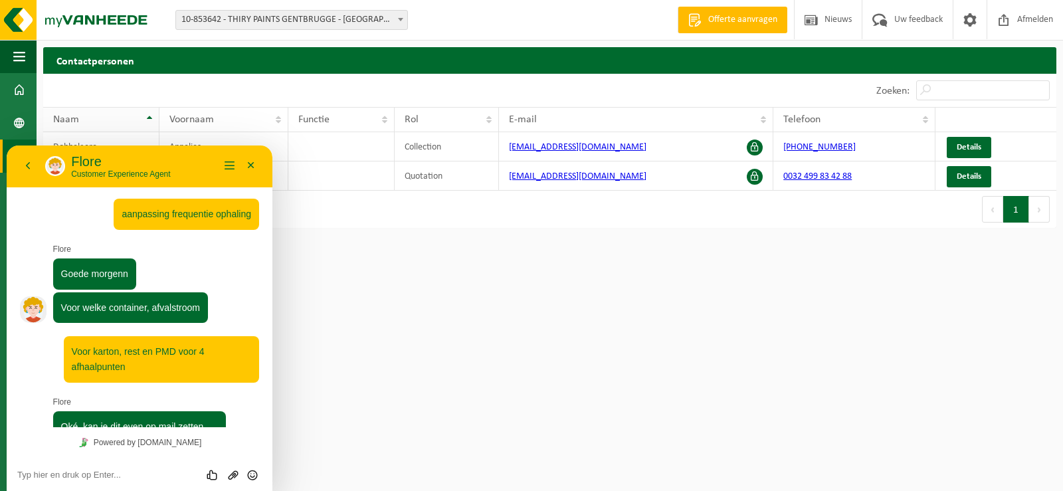
scroll to position [204, 0]
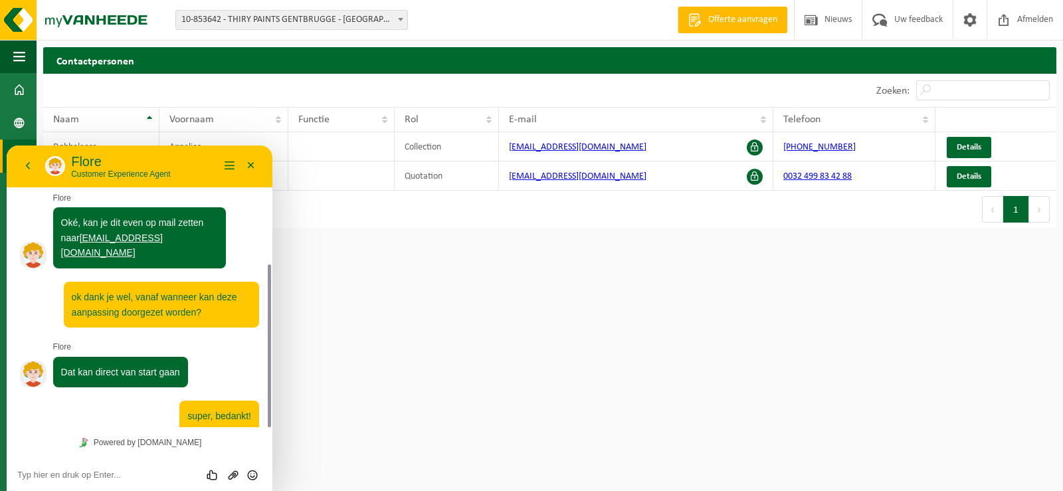
click at [749, 316] on html "Vestiging: 02-013816 - THIRY PAINTS BEVEREN-LEIE - BEVEREN-LEIE 10-860076 - THI…" at bounding box center [531, 245] width 1063 height 491
click at [21, 91] on span at bounding box center [19, 89] width 12 height 33
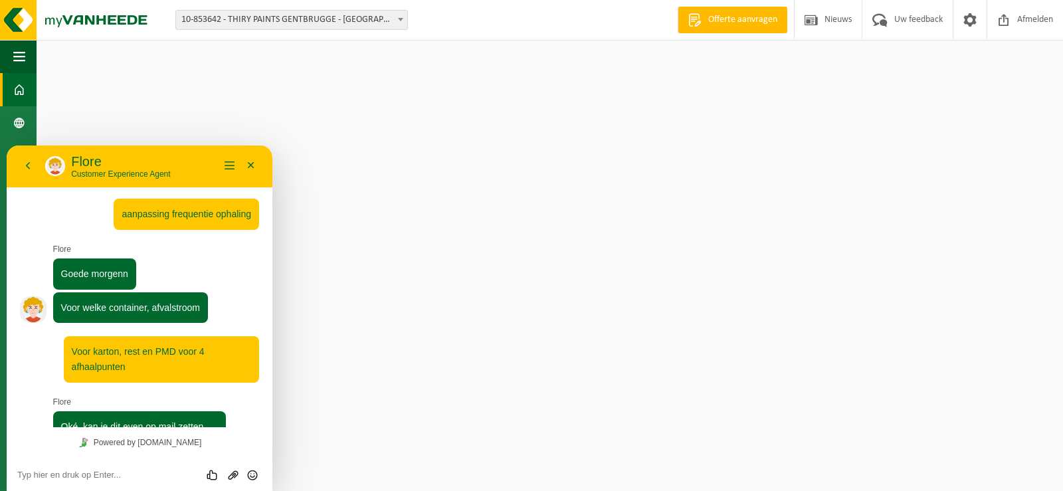
scroll to position [204, 0]
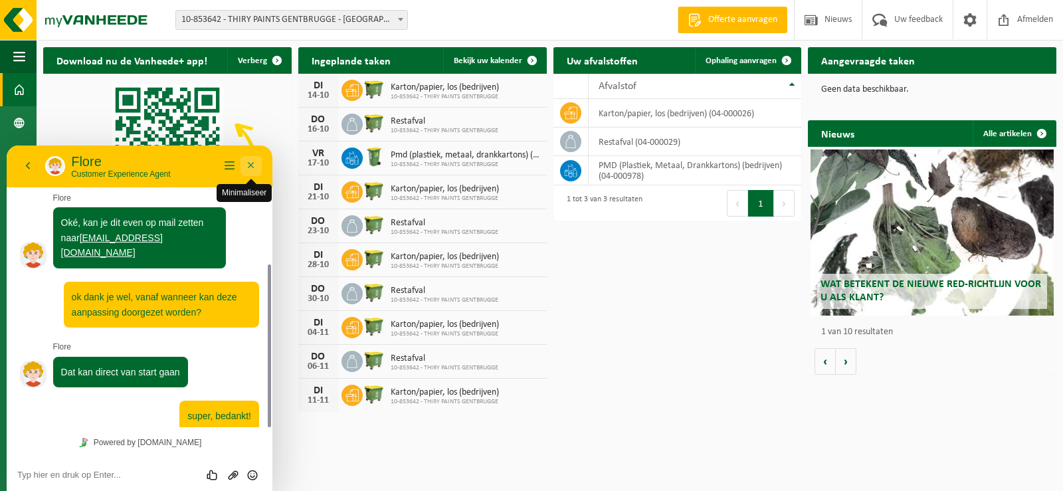
click at [250, 166] on button "Minimaliseer" at bounding box center [251, 166] width 21 height 20
